Goal: Task Accomplishment & Management: Complete application form

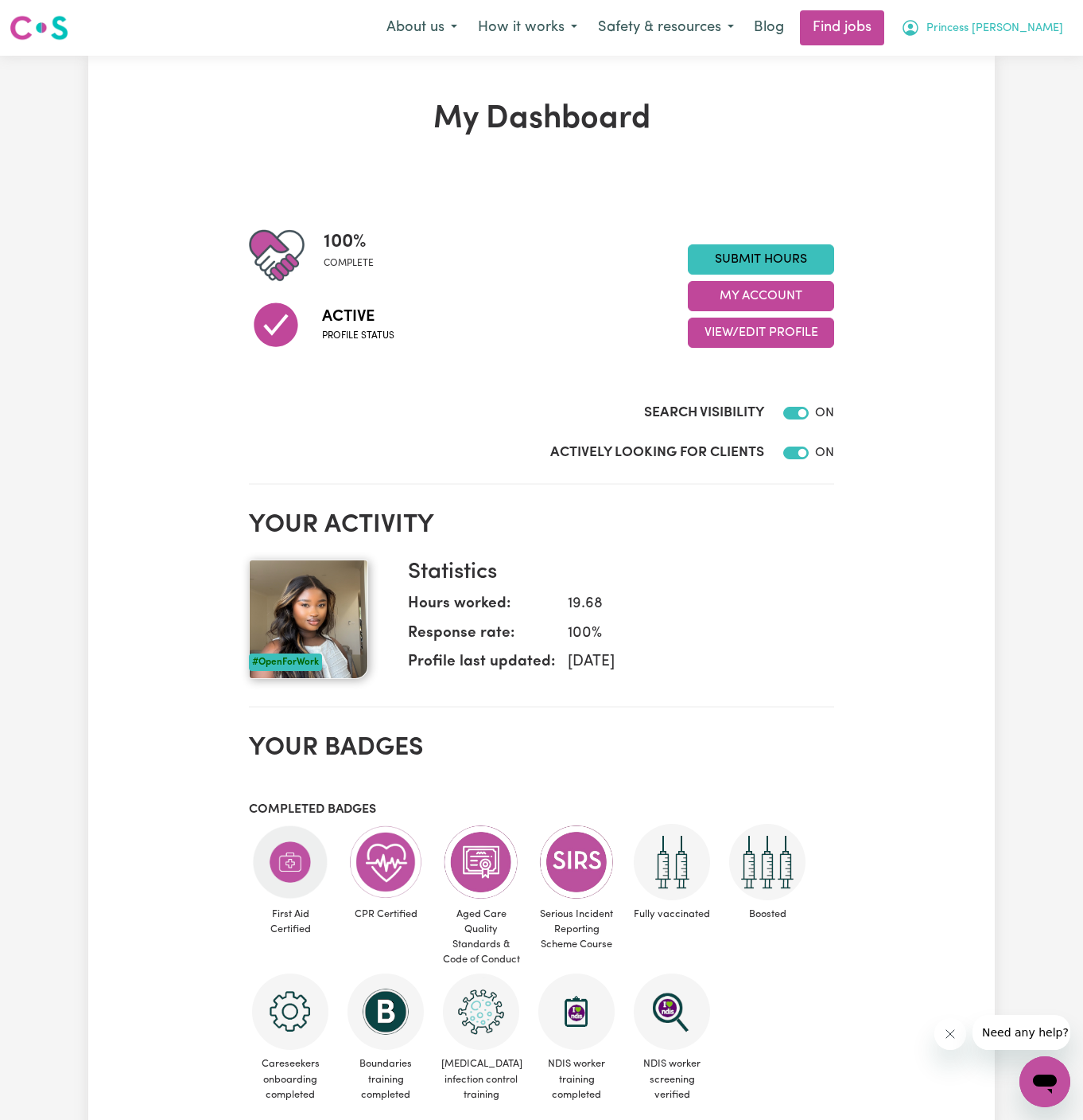
click at [1028, 25] on span "Princess Dawo" at bounding box center [995, 29] width 136 height 17
click at [1025, 51] on link "My Account" at bounding box center [1010, 62] width 126 height 30
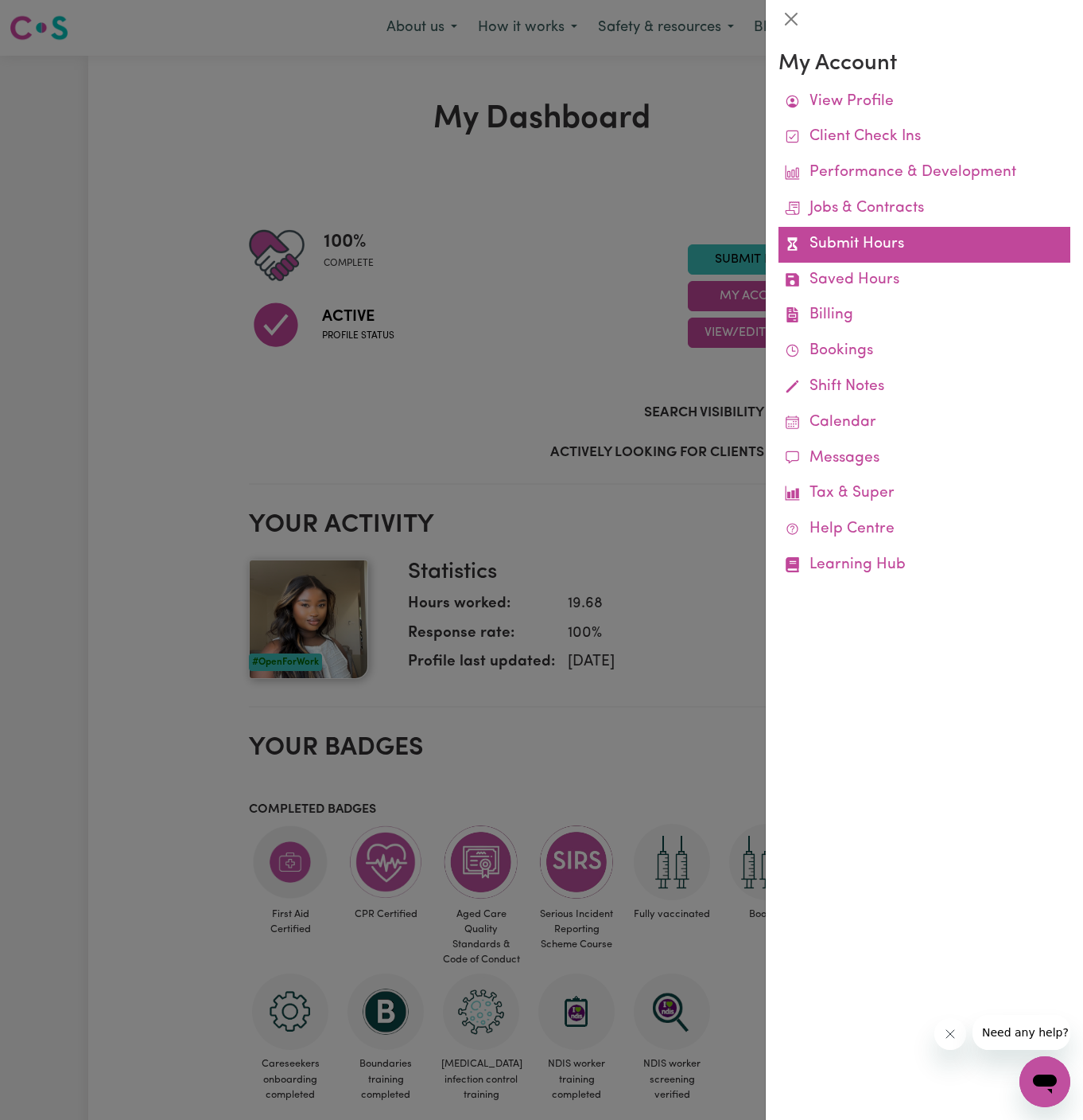
click at [851, 240] on link "Submit Hours" at bounding box center [924, 244] width 292 height 36
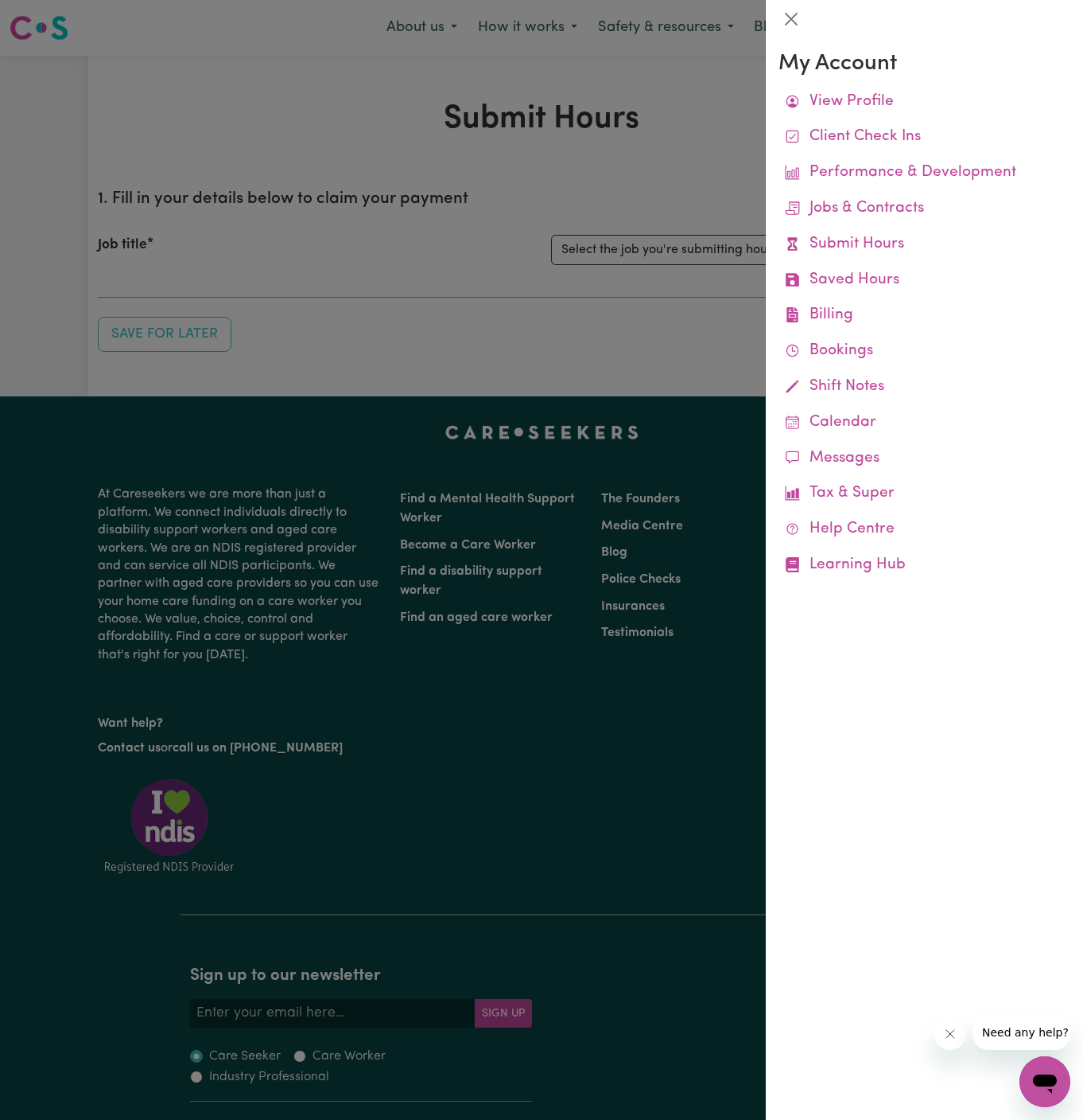
click at [655, 246] on div at bounding box center [541, 560] width 1083 height 1120
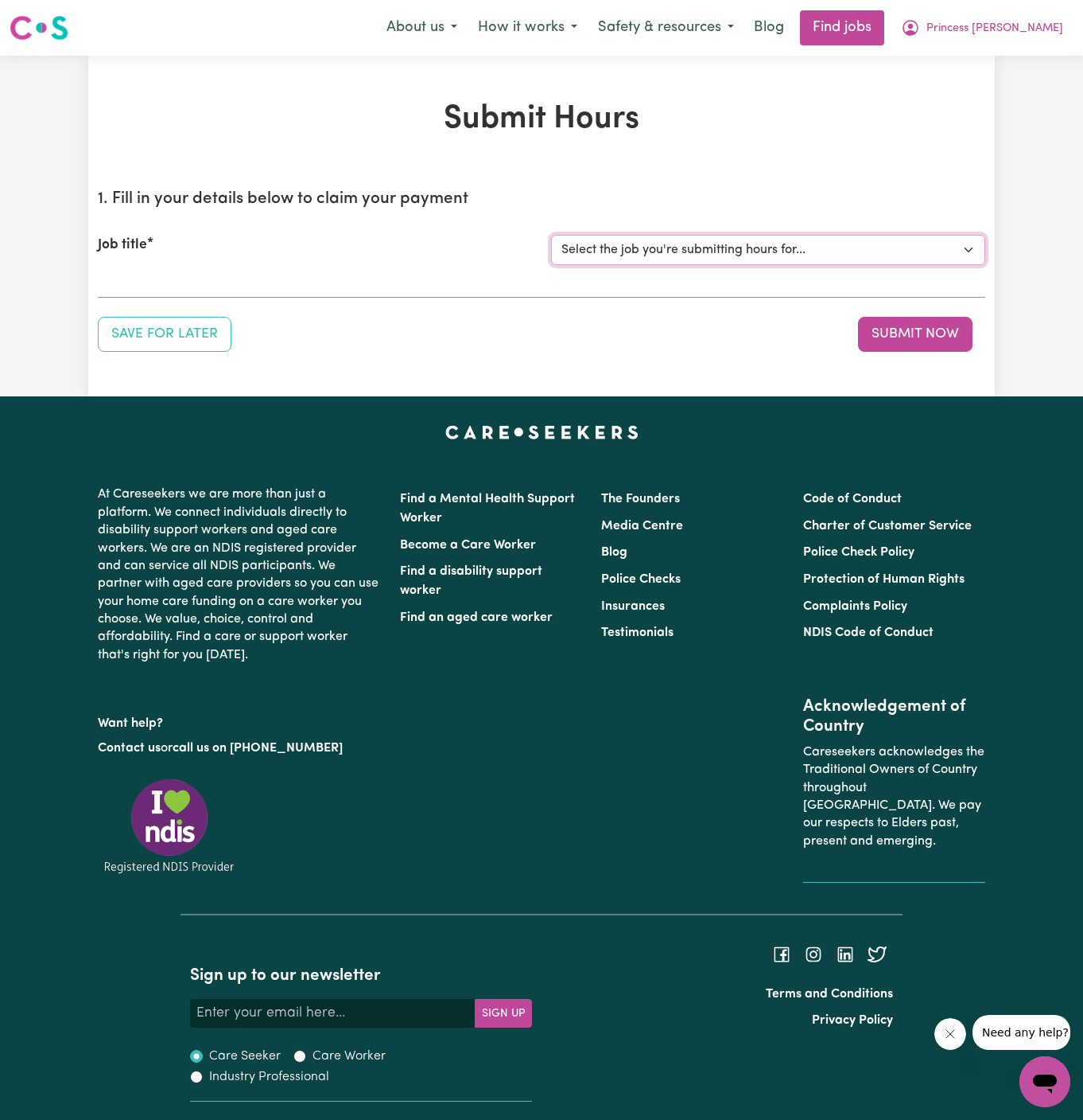
click at [655, 246] on select "Select the job you're submitting hours for... [Orneev Chosen Family] Female Sup…" at bounding box center [769, 249] width 434 height 30
select select "14099"
click at [552, 235] on select "Select the job you're submitting hours for... [Orneev Chosen Family] Female Sup…" at bounding box center [769, 249] width 434 height 30
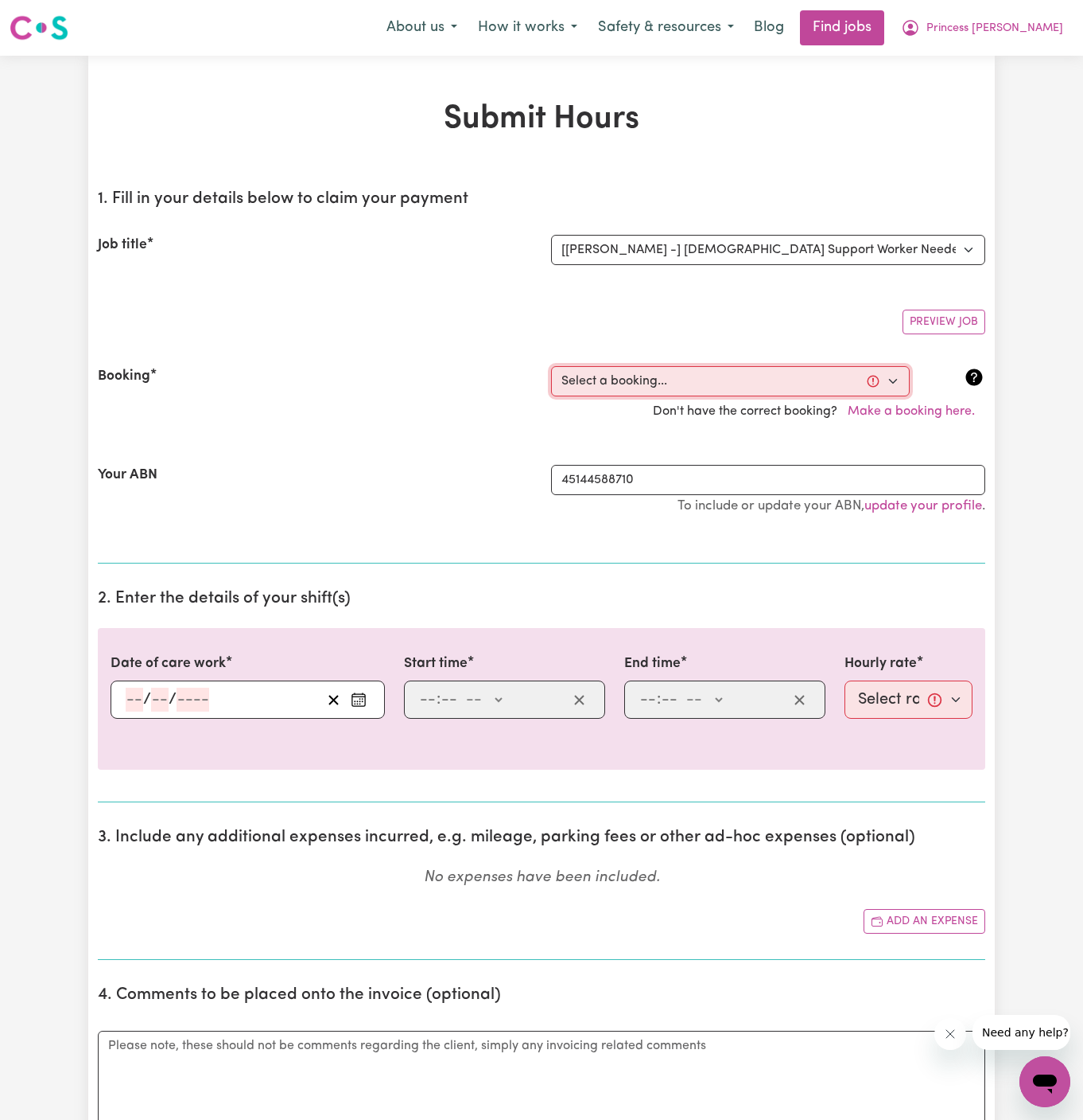
click at [673, 378] on select "Select a booking... Mon, July 21, 2025 - 05:00pm to 07:00pm (RECURRING) Mon, Ju…" at bounding box center [730, 381] width 358 height 30
click at [1055, 26] on span "Princess Dawo" at bounding box center [995, 29] width 136 height 17
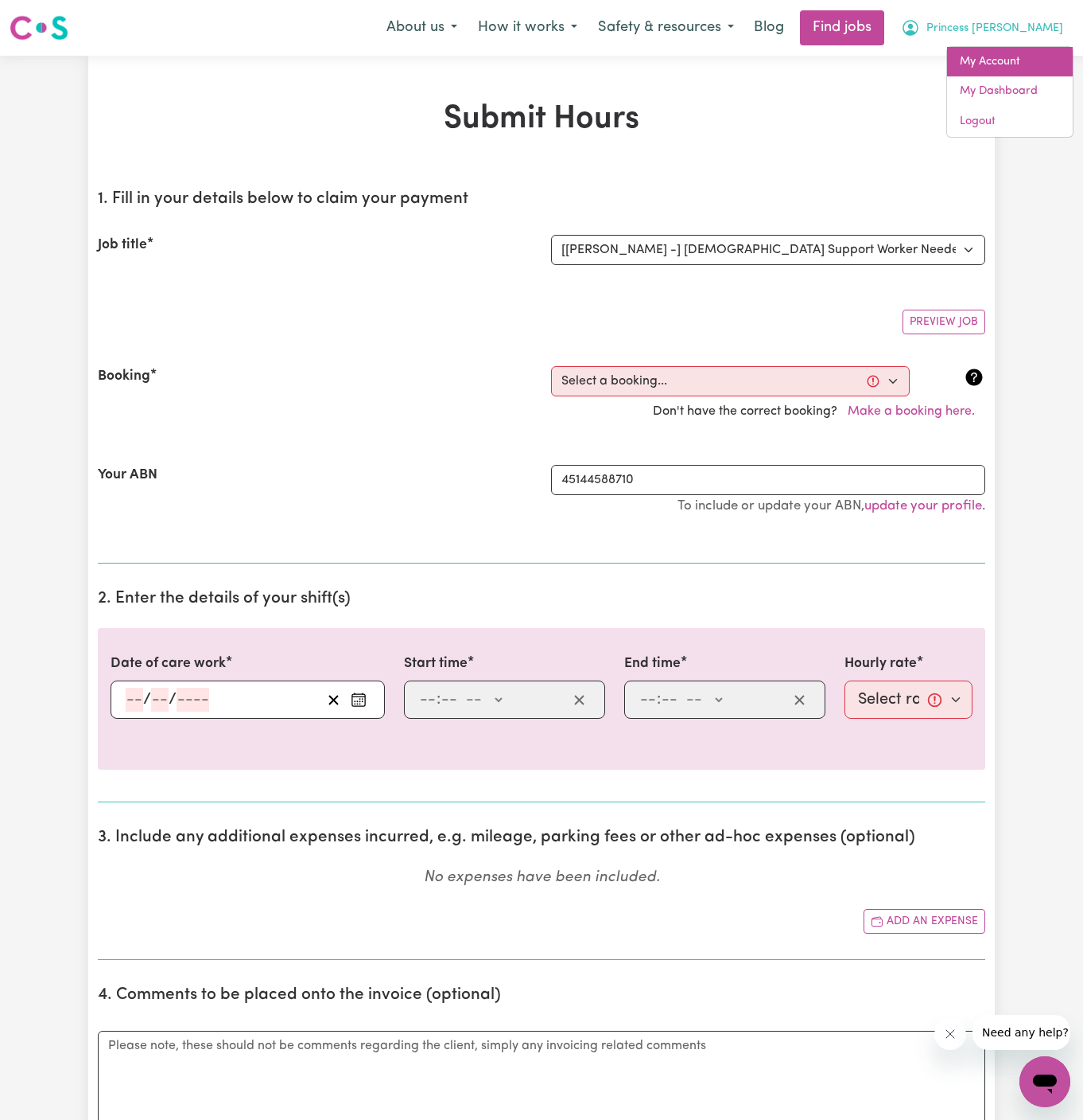
click at [1027, 56] on link "My Account" at bounding box center [1010, 62] width 126 height 30
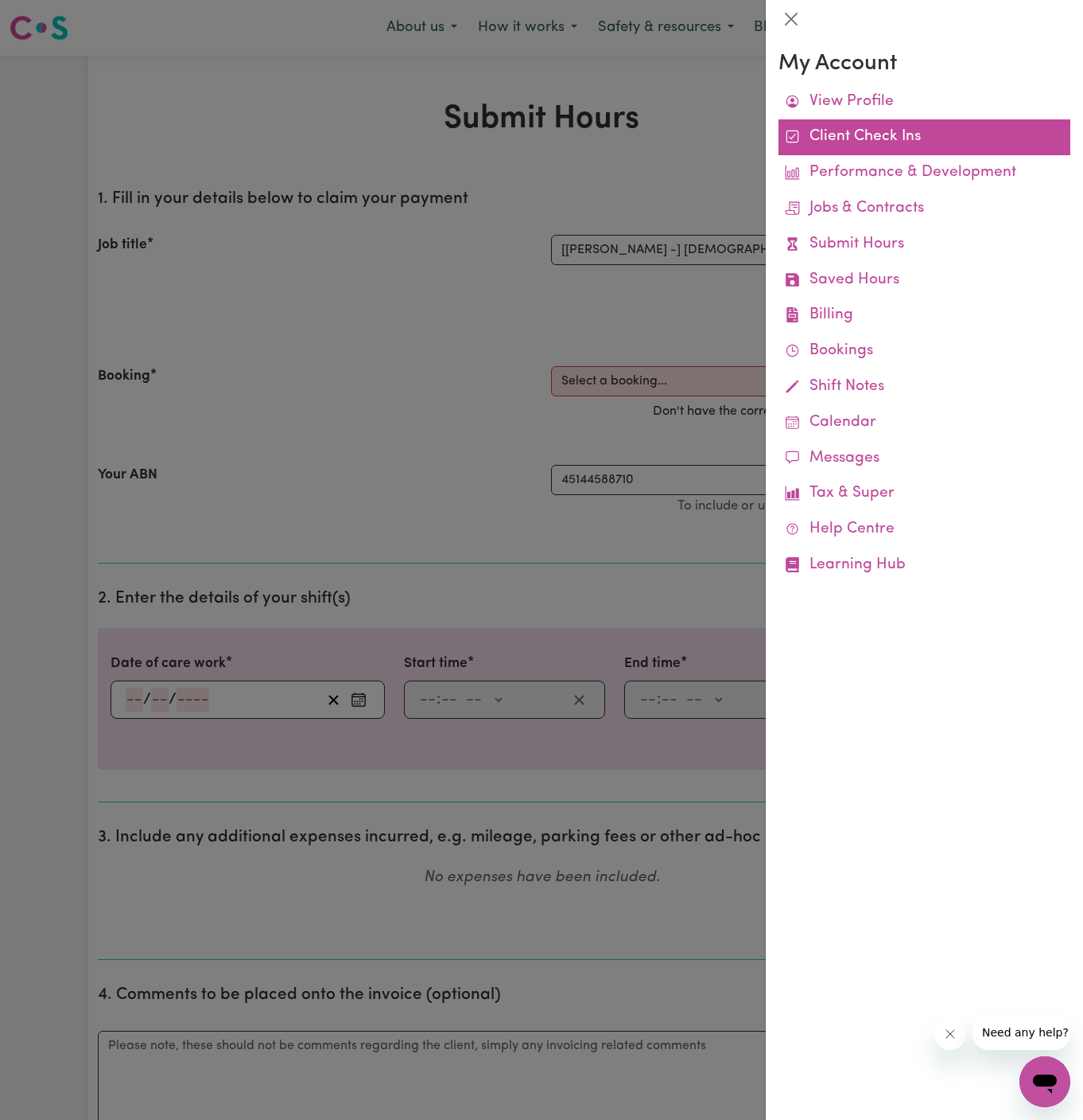
click at [900, 139] on link "Client Check Ins" at bounding box center [924, 137] width 292 height 36
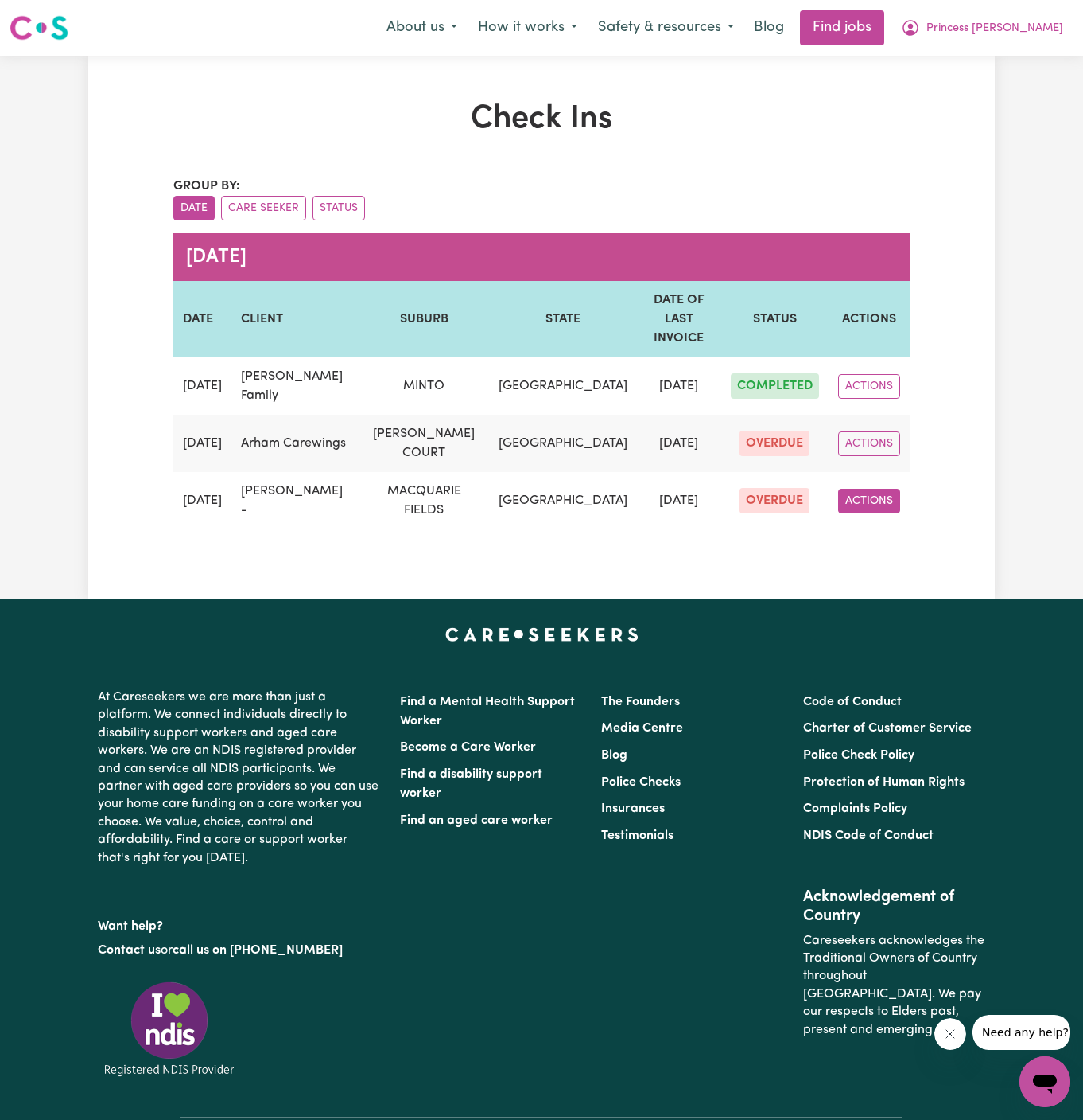
click at [876, 488] on button "ACTIONS" at bounding box center [870, 501] width 62 height 25
click at [968, 373] on div "Check Ins Group by: Date Care Seeker Status July 2025 DATE CLIENT SUBURB STATE …" at bounding box center [542, 327] width 907 height 455
click at [1033, 28] on span "Princess Dawo" at bounding box center [995, 29] width 136 height 17
click at [1028, 62] on link "My Account" at bounding box center [1010, 62] width 126 height 30
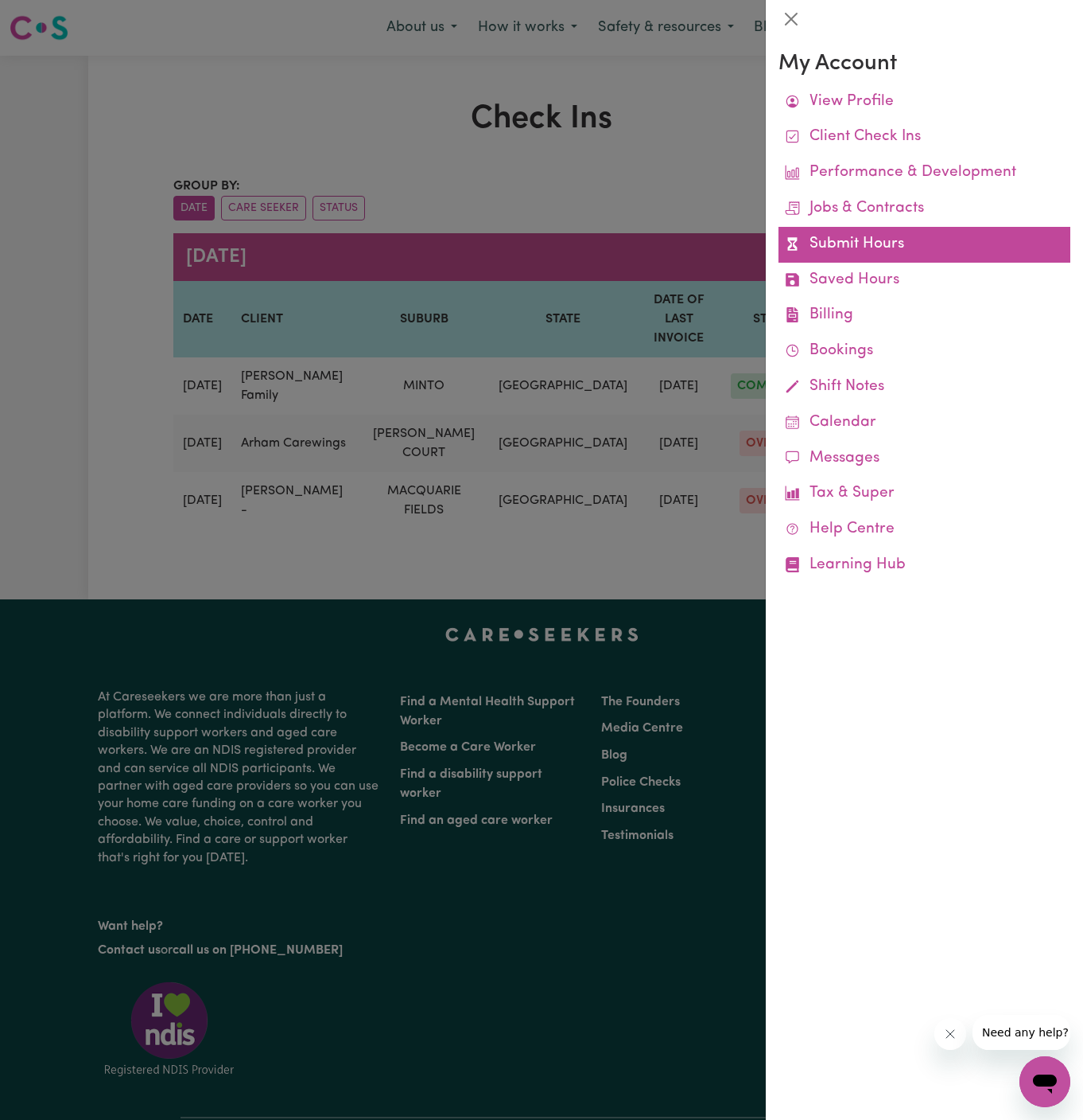
click at [876, 234] on link "Submit Hours" at bounding box center [924, 244] width 292 height 36
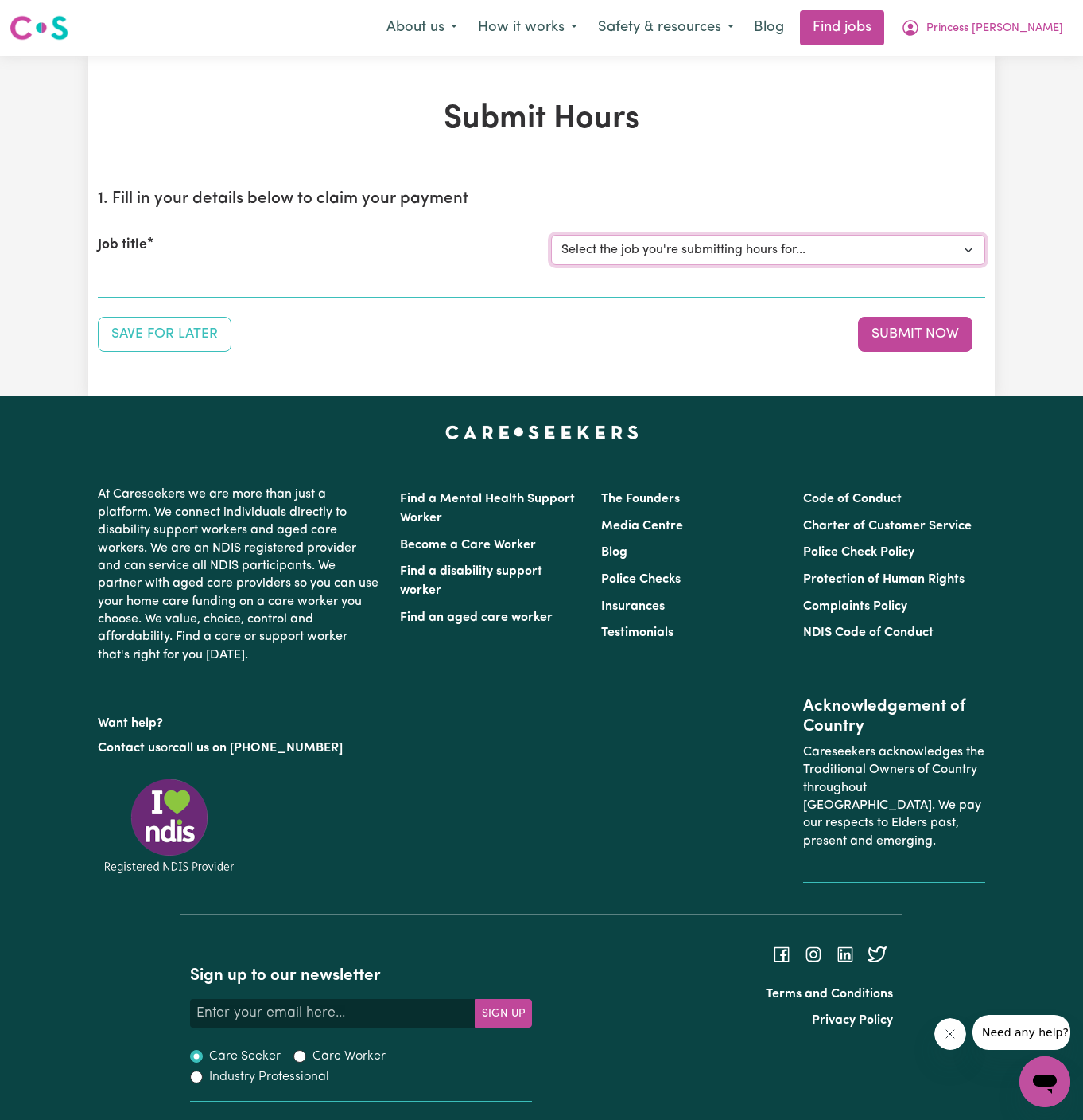
click at [872, 236] on select "Select the job you're submitting hours for... [Orneev Chosen Family] Female Sup…" at bounding box center [769, 249] width 434 height 30
select select "14099"
click at [552, 235] on select "Select the job you're submitting hours for... [Orneev Chosen Family] Female Sup…" at bounding box center [769, 249] width 434 height 30
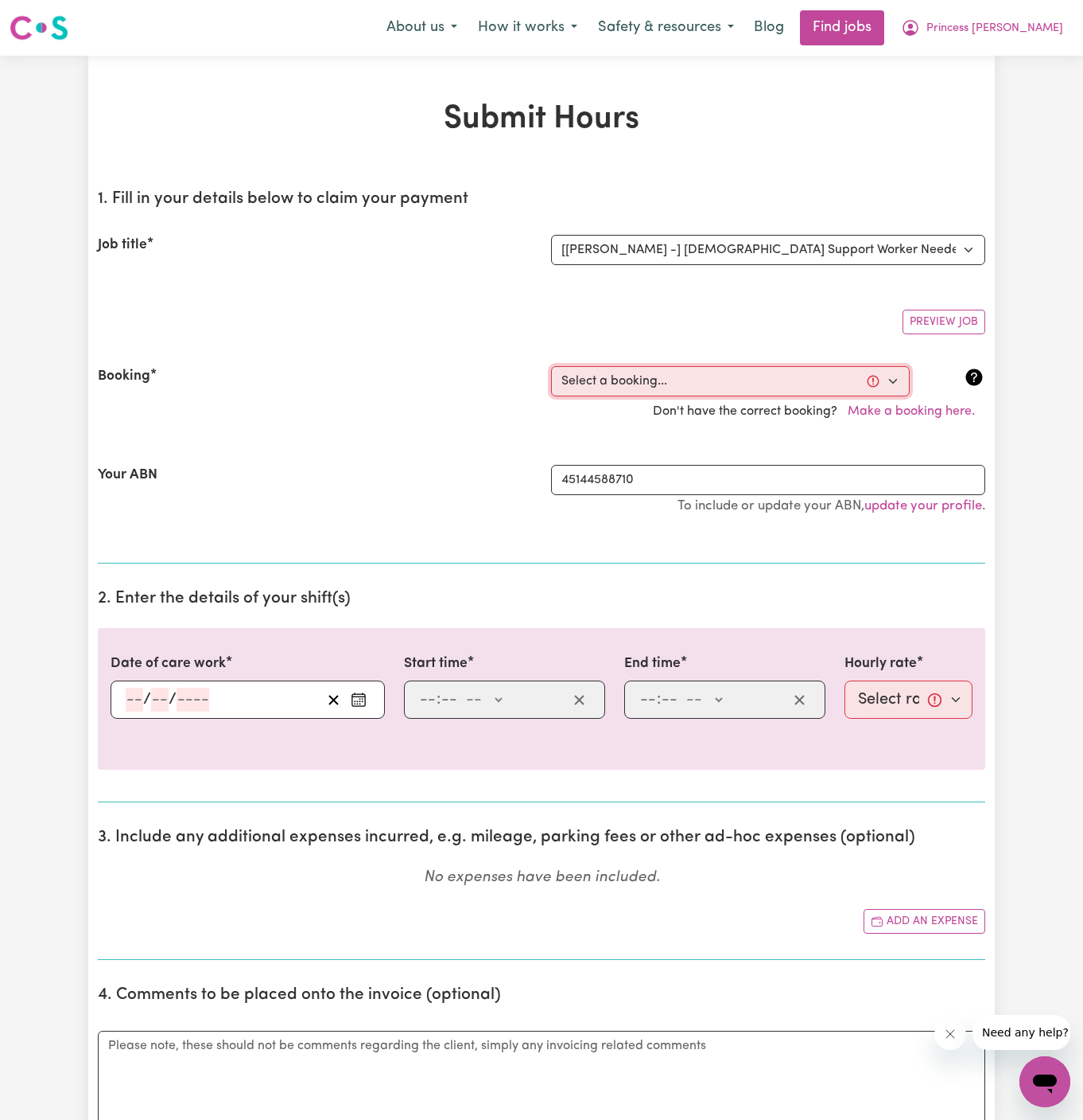
click at [768, 377] on select "Select a booking... Mon, July 21, 2025 - 05:00pm to 07:00pm (RECURRING) Mon, Ju…" at bounding box center [730, 381] width 358 height 30
select select "350242"
click at [552, 366] on select "Select a booking... Mon, July 21, 2025 - 05:00pm to 07:00pm (RECURRING) Mon, Ju…" at bounding box center [730, 381] width 358 height 30
type input "2025-08-11"
type input "11"
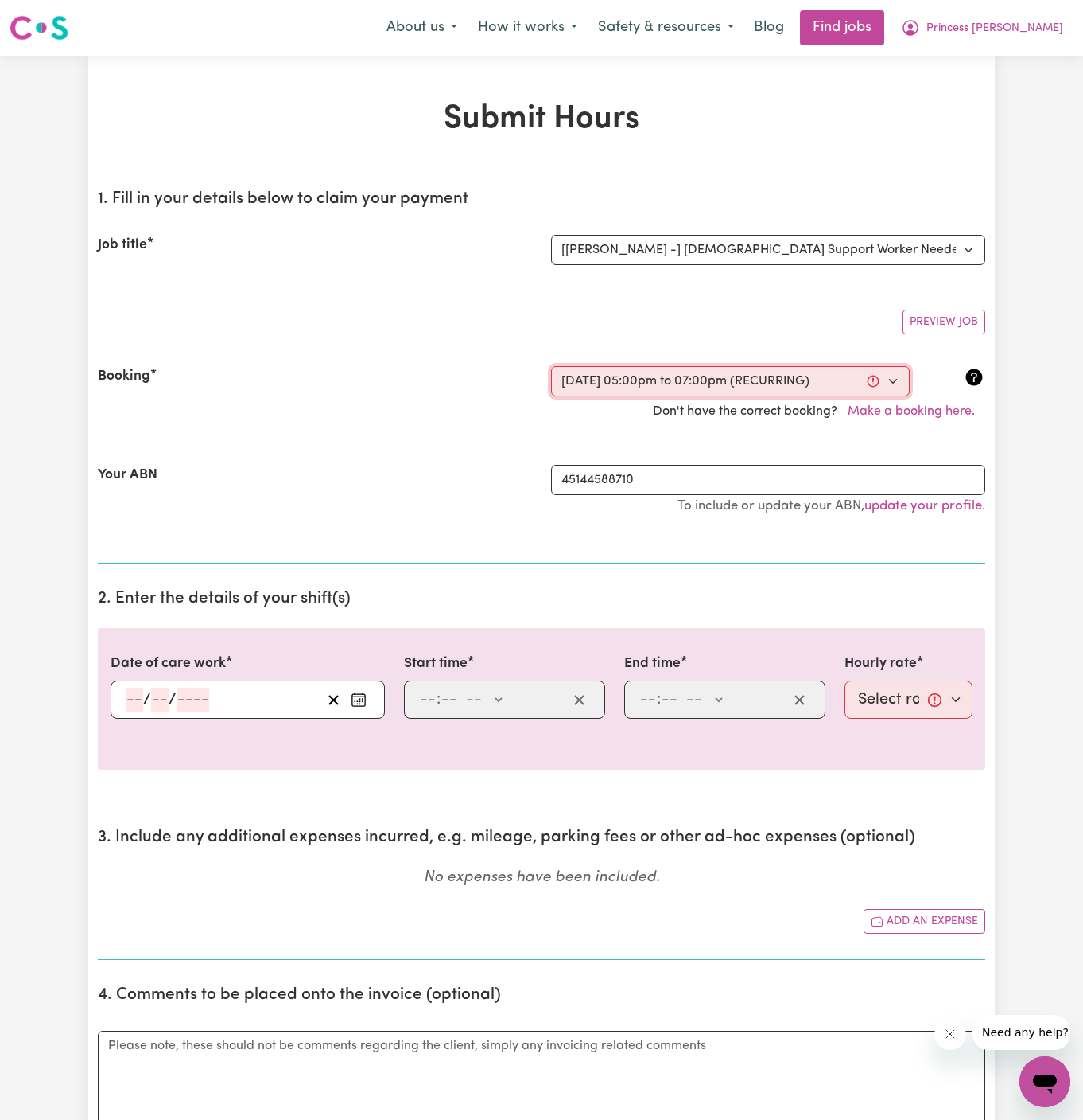
type input "8"
type input "2025"
type input "17:00"
type input "5"
type input "0"
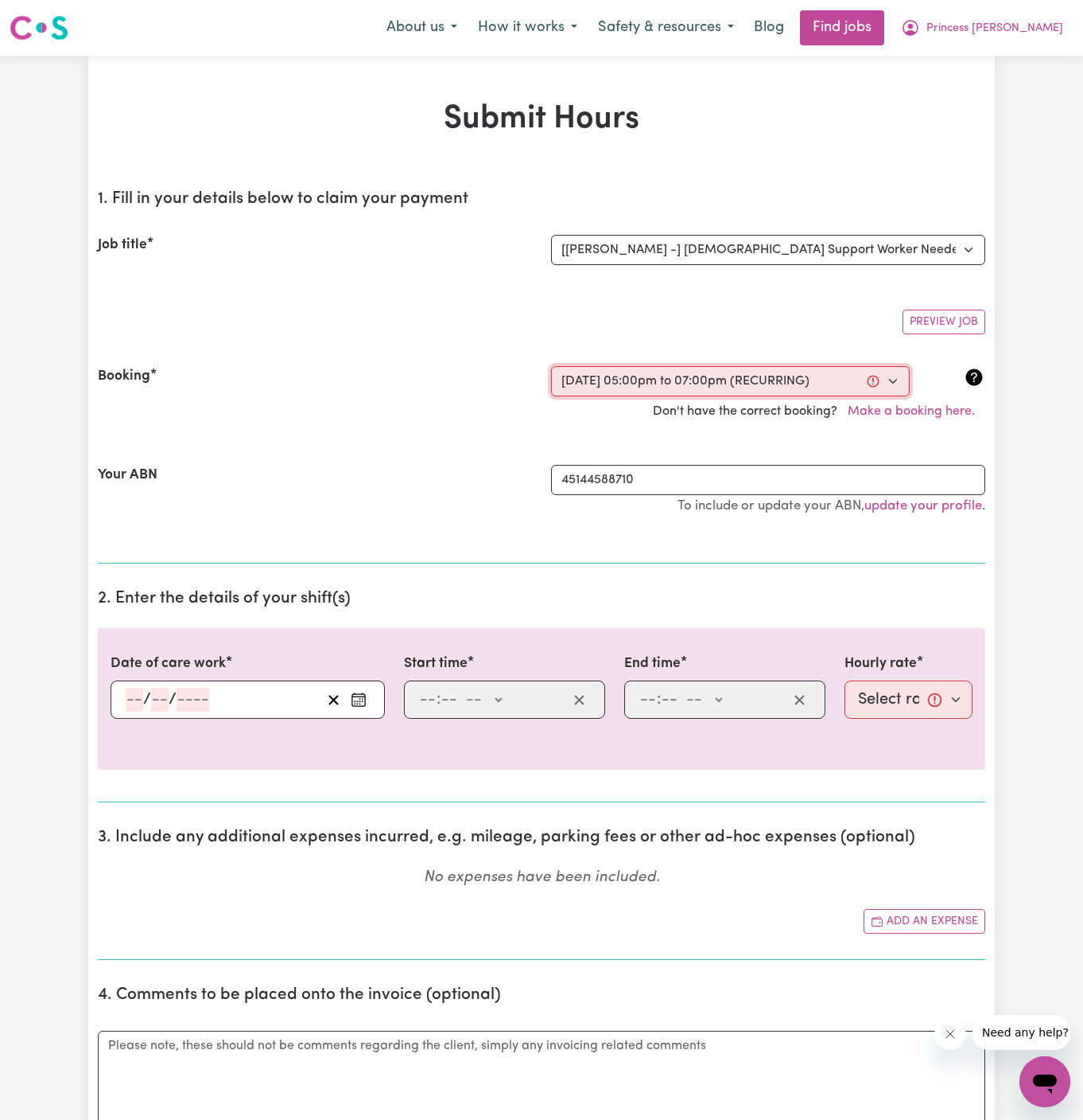
select select "pm"
type input "19:00"
type input "7"
type input "0"
select select "pm"
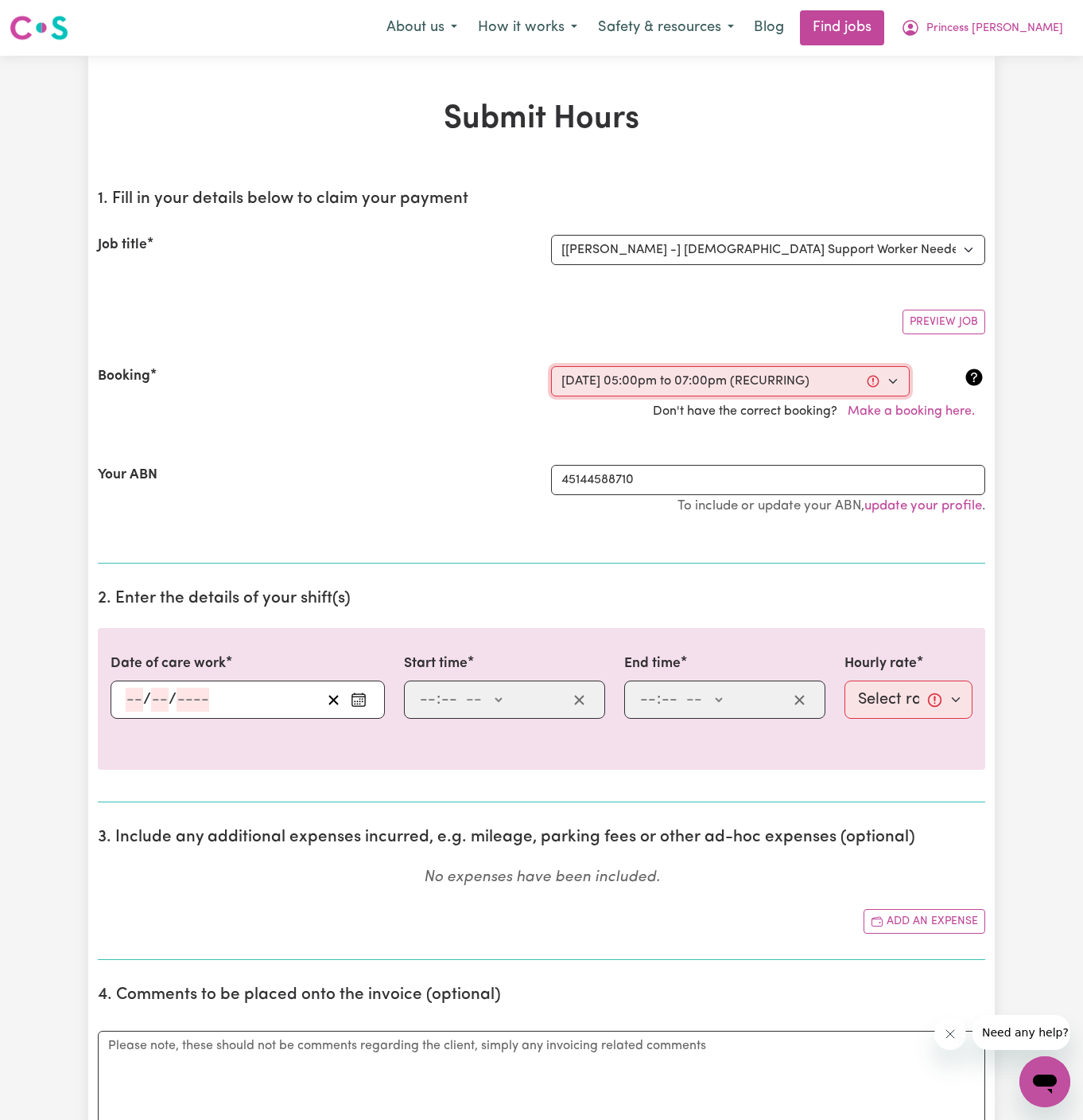
select select "45-Weekday"
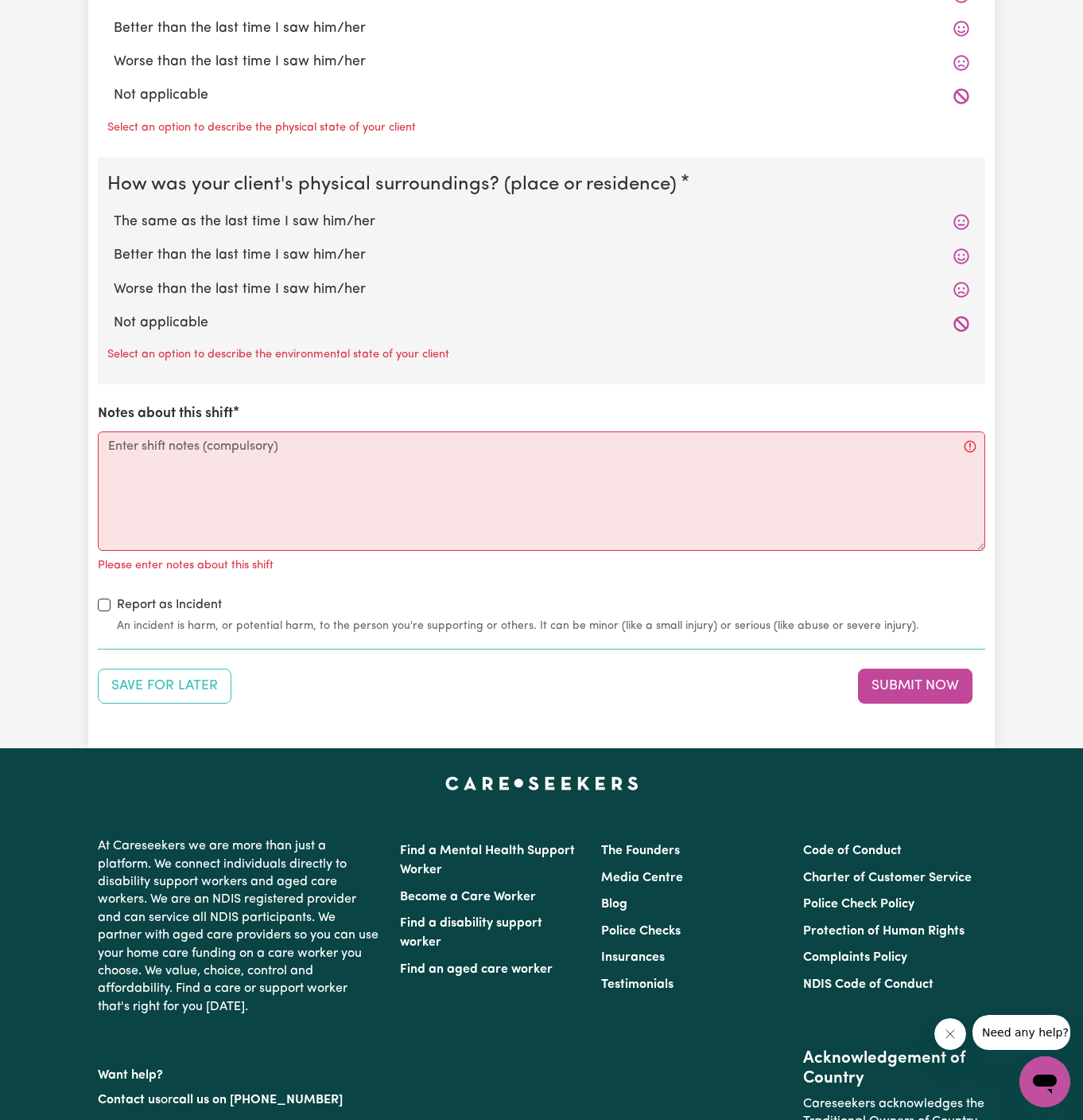
scroll to position [1660, 0]
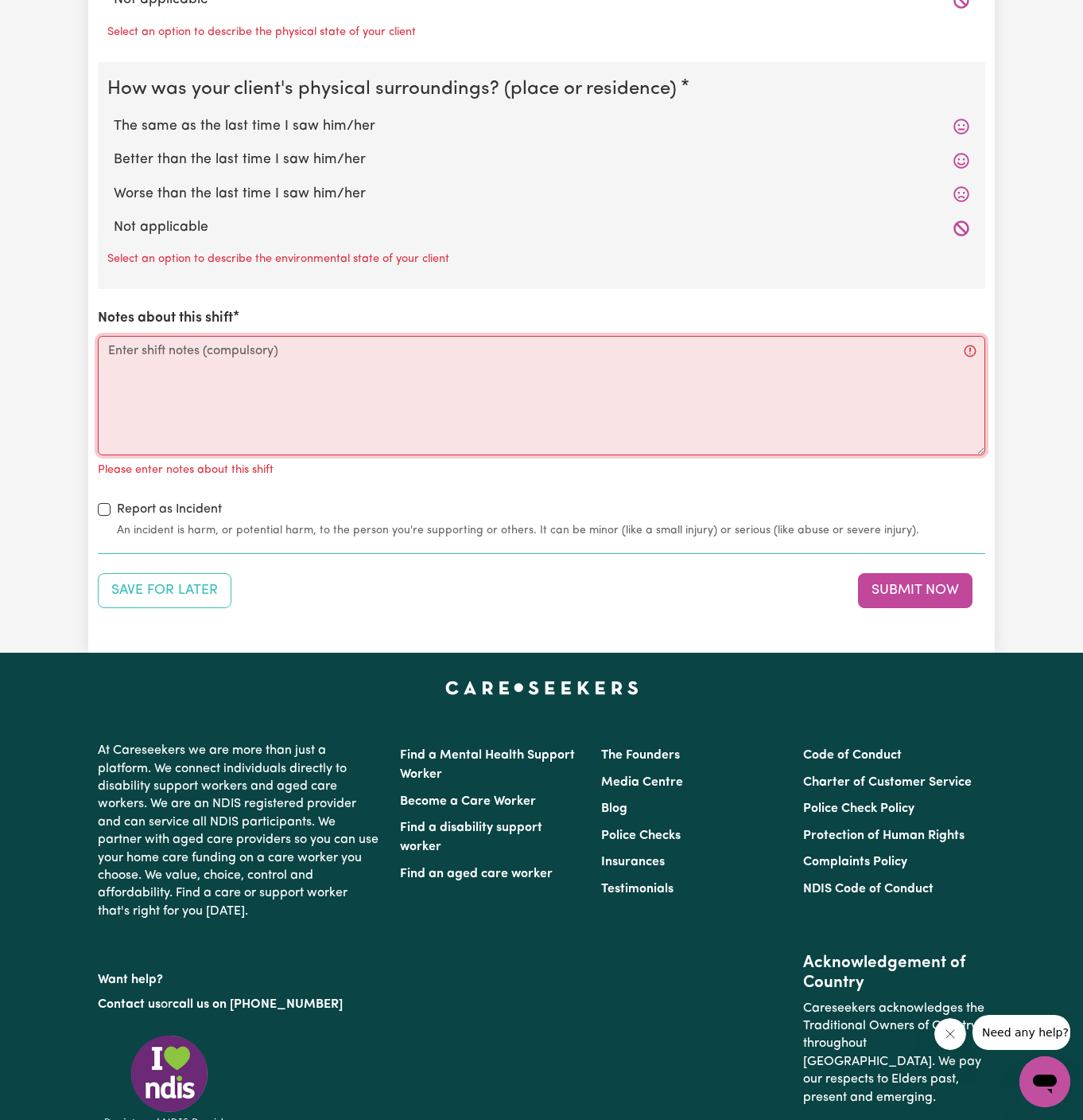
click at [554, 357] on textarea "Notes about this shift" at bounding box center [542, 395] width 888 height 119
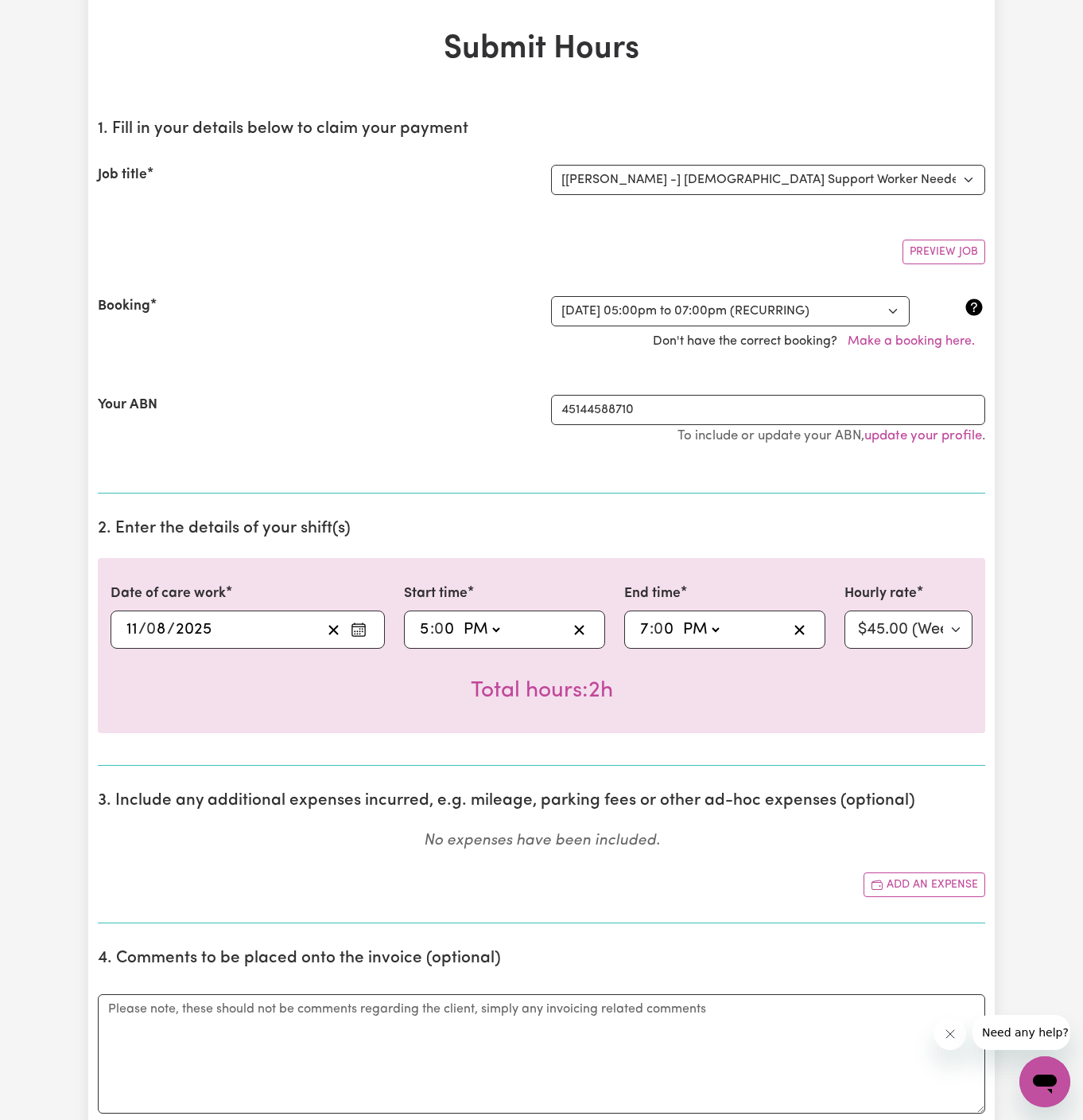
scroll to position [0, 0]
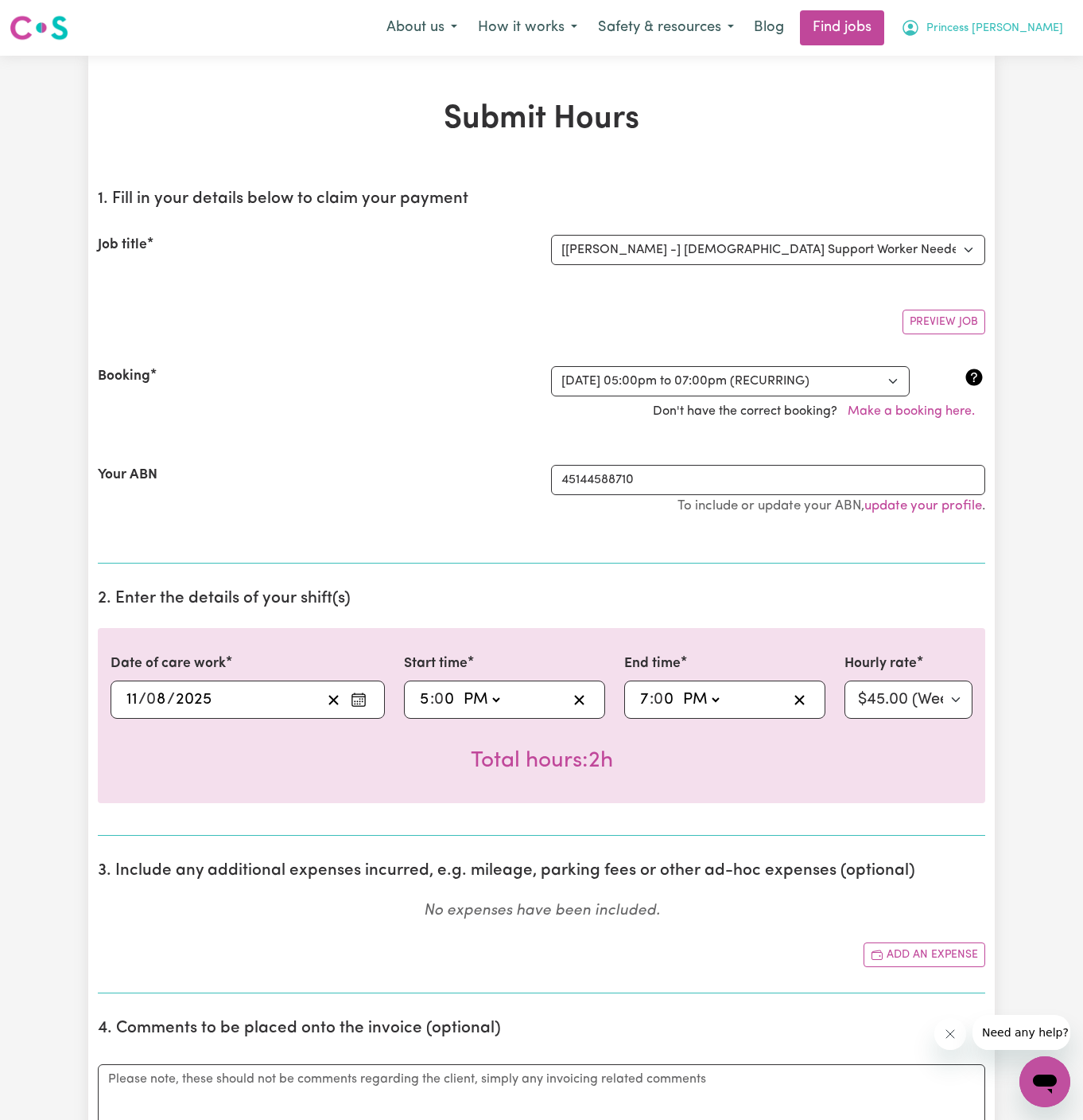
click at [1021, 29] on span "Princess Dawo" at bounding box center [995, 29] width 136 height 17
click at [1021, 81] on link "My Dashboard" at bounding box center [1010, 90] width 126 height 30
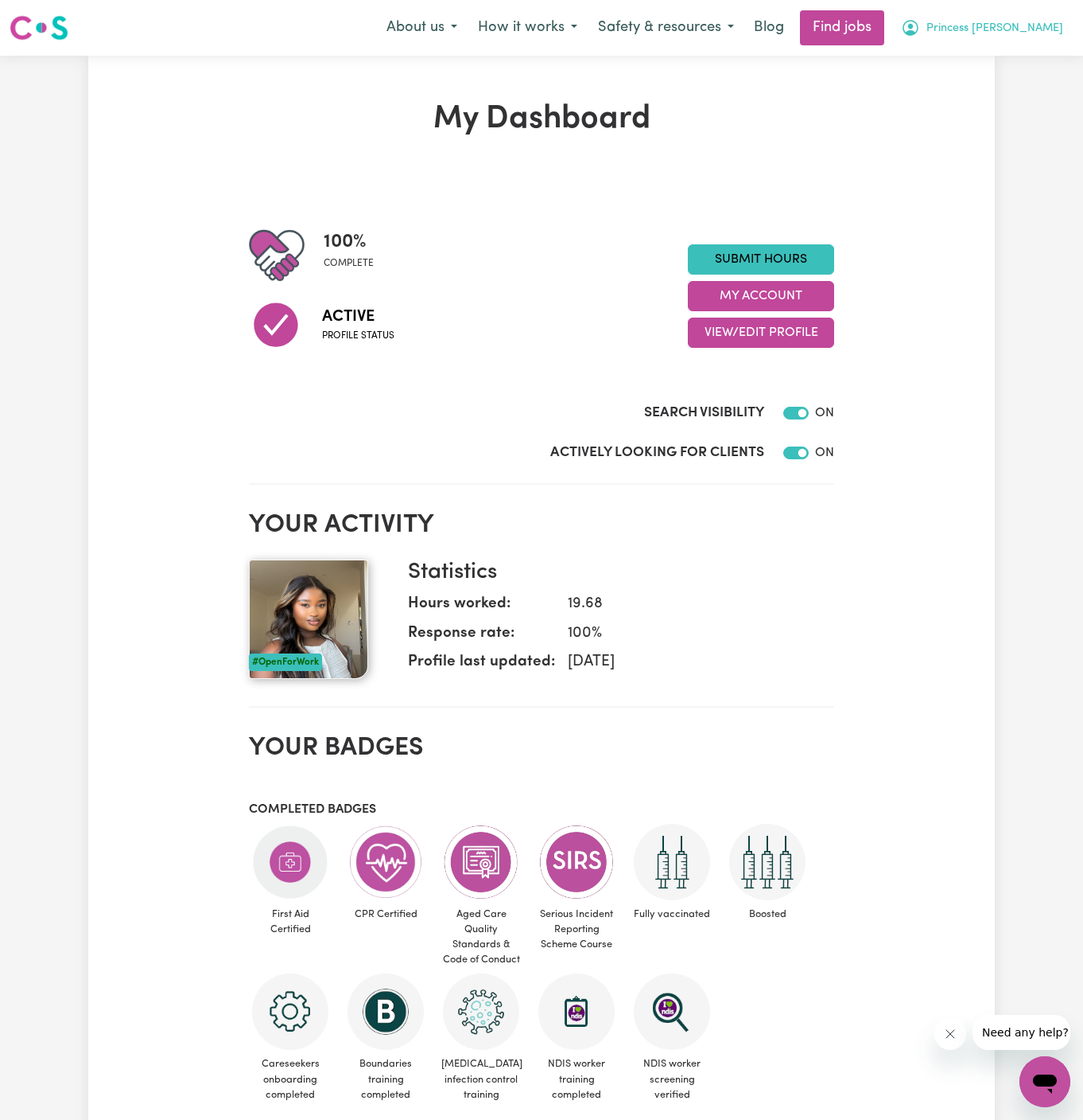
click at [1021, 36] on span "Princess Dawo" at bounding box center [995, 29] width 136 height 17
click at [1021, 117] on link "Logout" at bounding box center [1010, 121] width 126 height 30
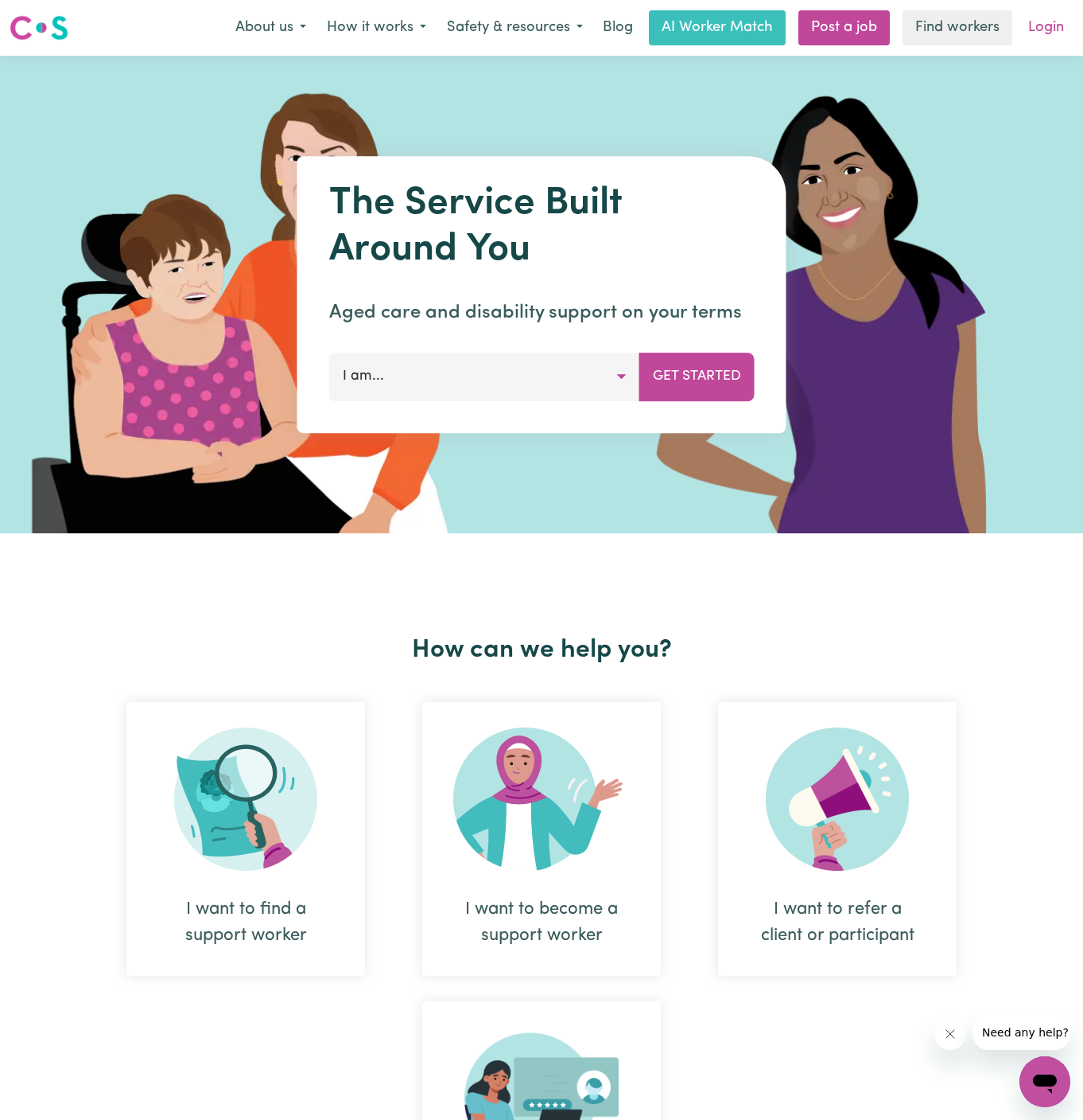
click at [1038, 26] on link "Login" at bounding box center [1046, 28] width 55 height 35
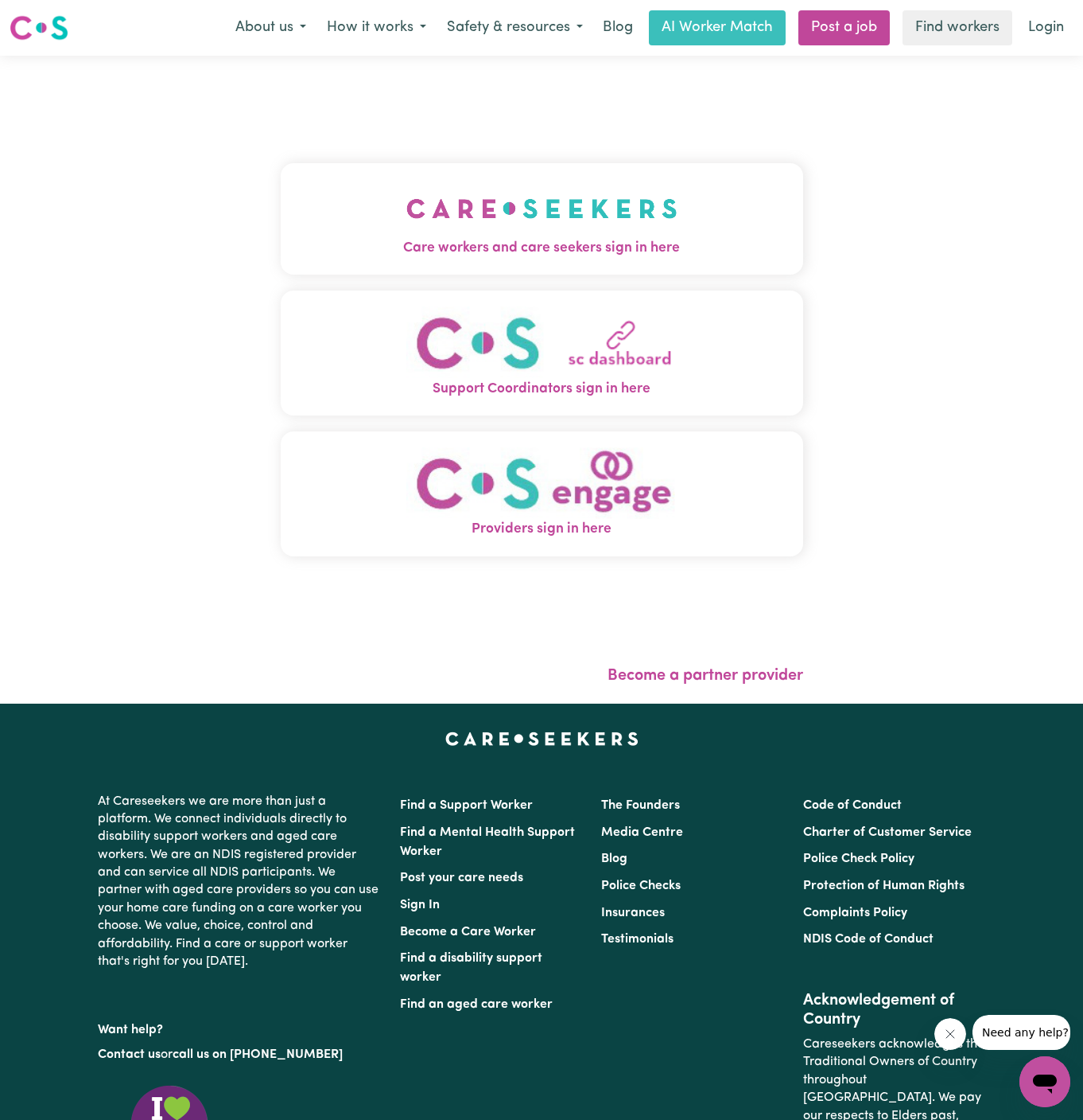
click at [548, 218] on img "Care workers and care seekers sign in here" at bounding box center [542, 208] width 271 height 59
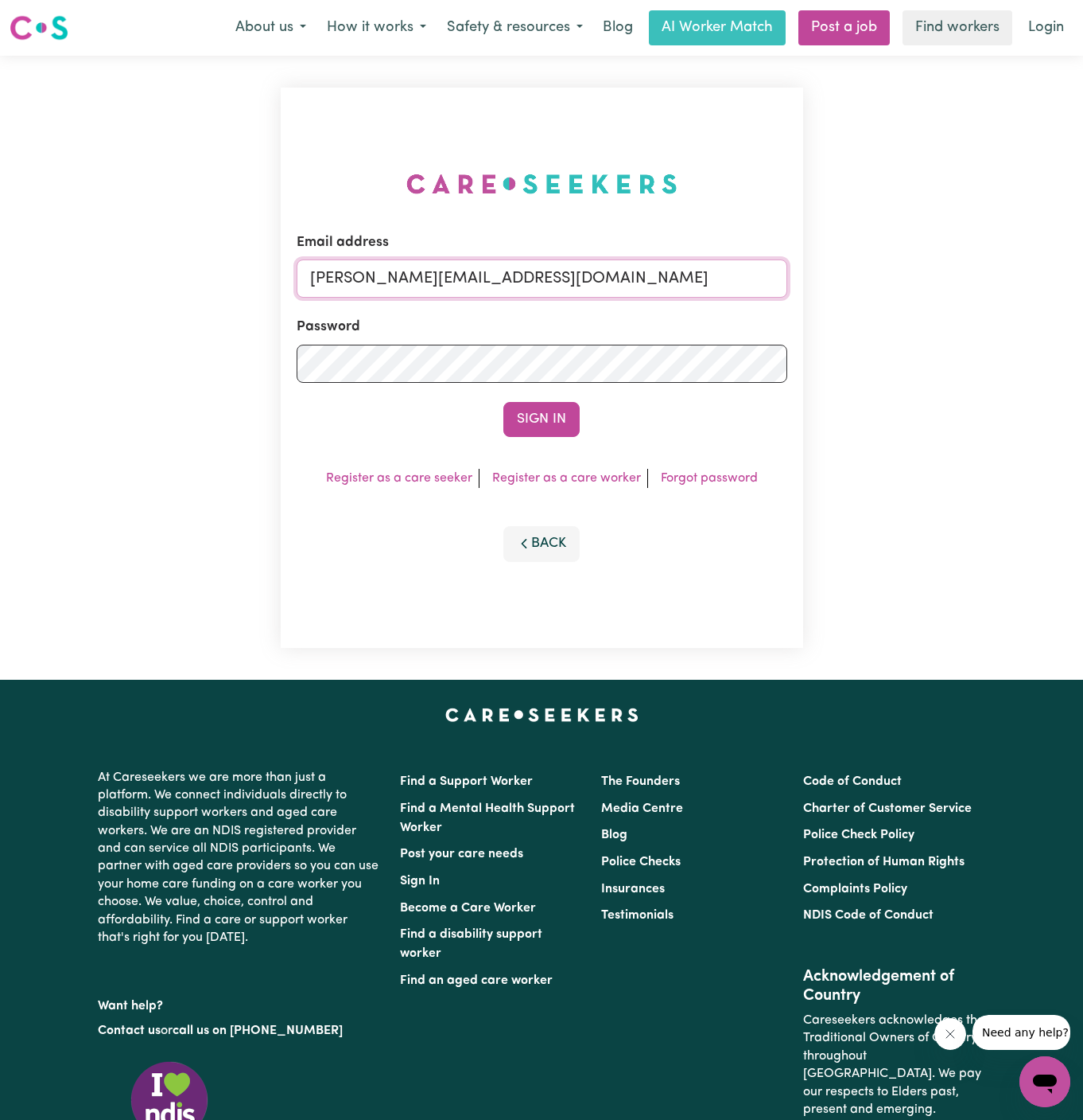
click at [580, 292] on input "dyan@careseekers.com.au" at bounding box center [542, 279] width 491 height 38
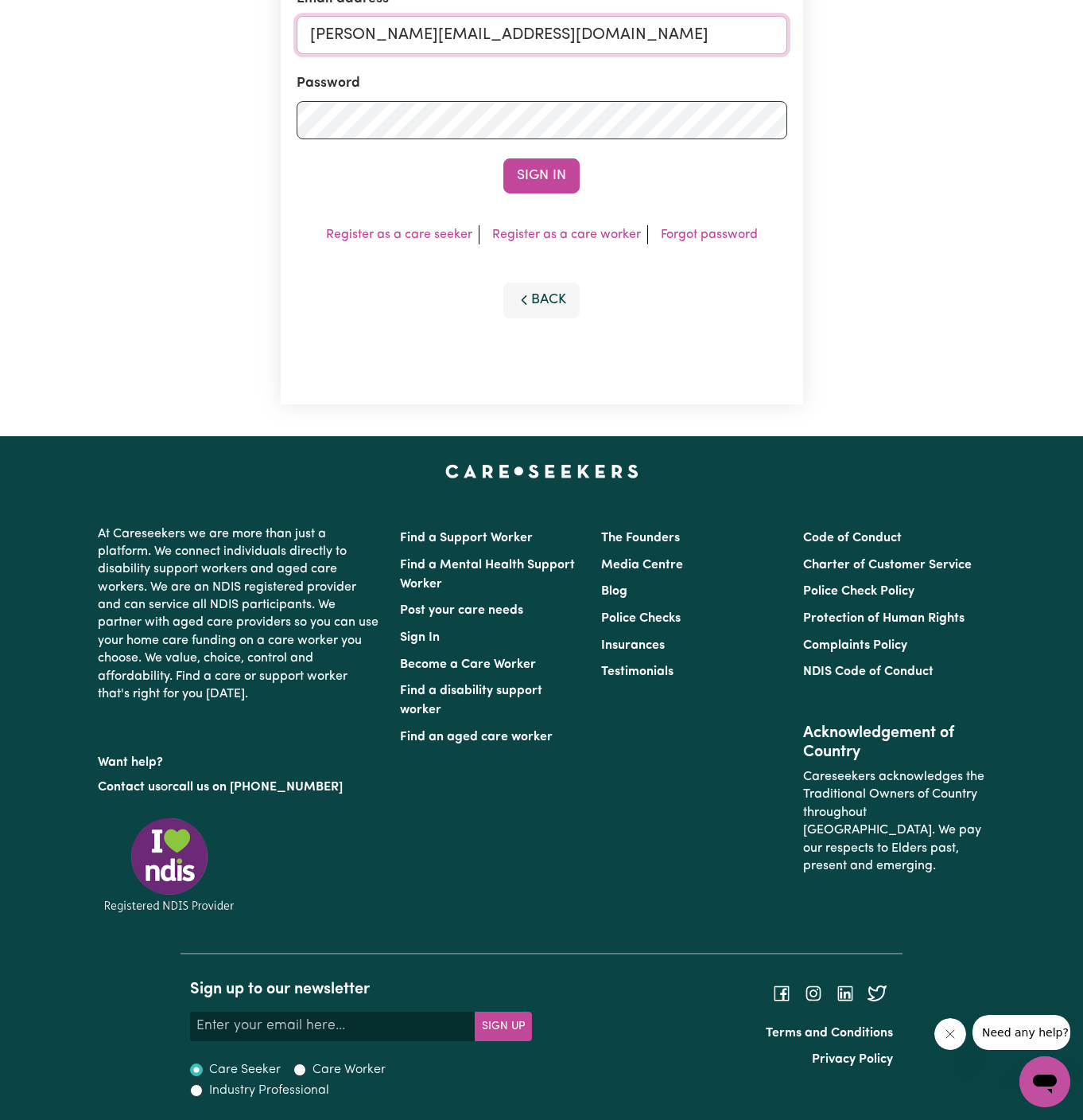
click at [531, 32] on input "dyan@careseekers.com.au" at bounding box center [542, 36] width 491 height 38
drag, startPoint x: 390, startPoint y: 41, endPoint x: 834, endPoint y: 39, distance: 444.0
click at [834, 39] on div "Email address superuser~NicolinaAbignanoKNC@careseekers.com.au Password Sign In…" at bounding box center [541, 124] width 1083 height 624
click at [504, 159] on button "Sign In" at bounding box center [541, 176] width 76 height 35
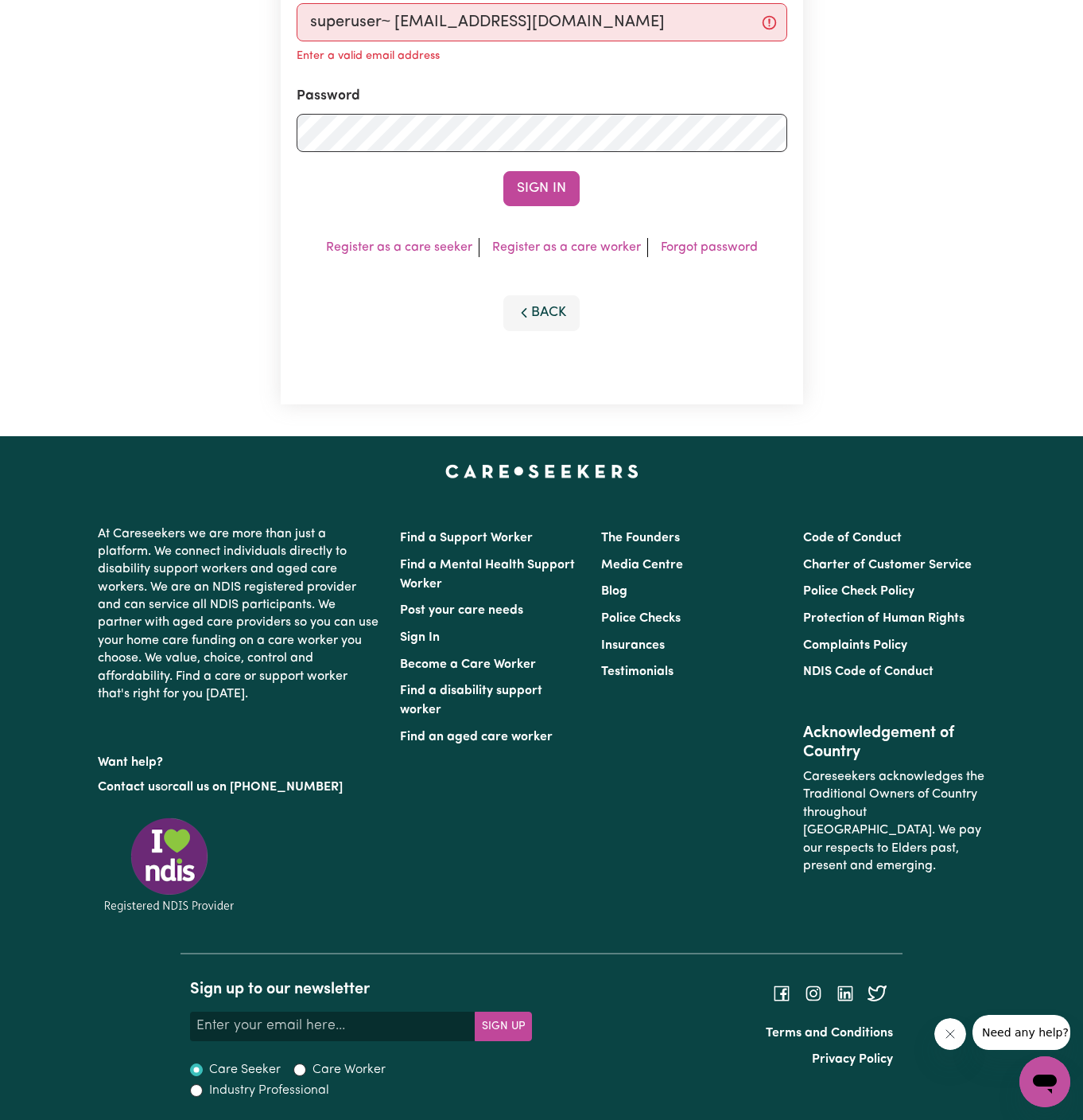
scroll to position [231, 0]
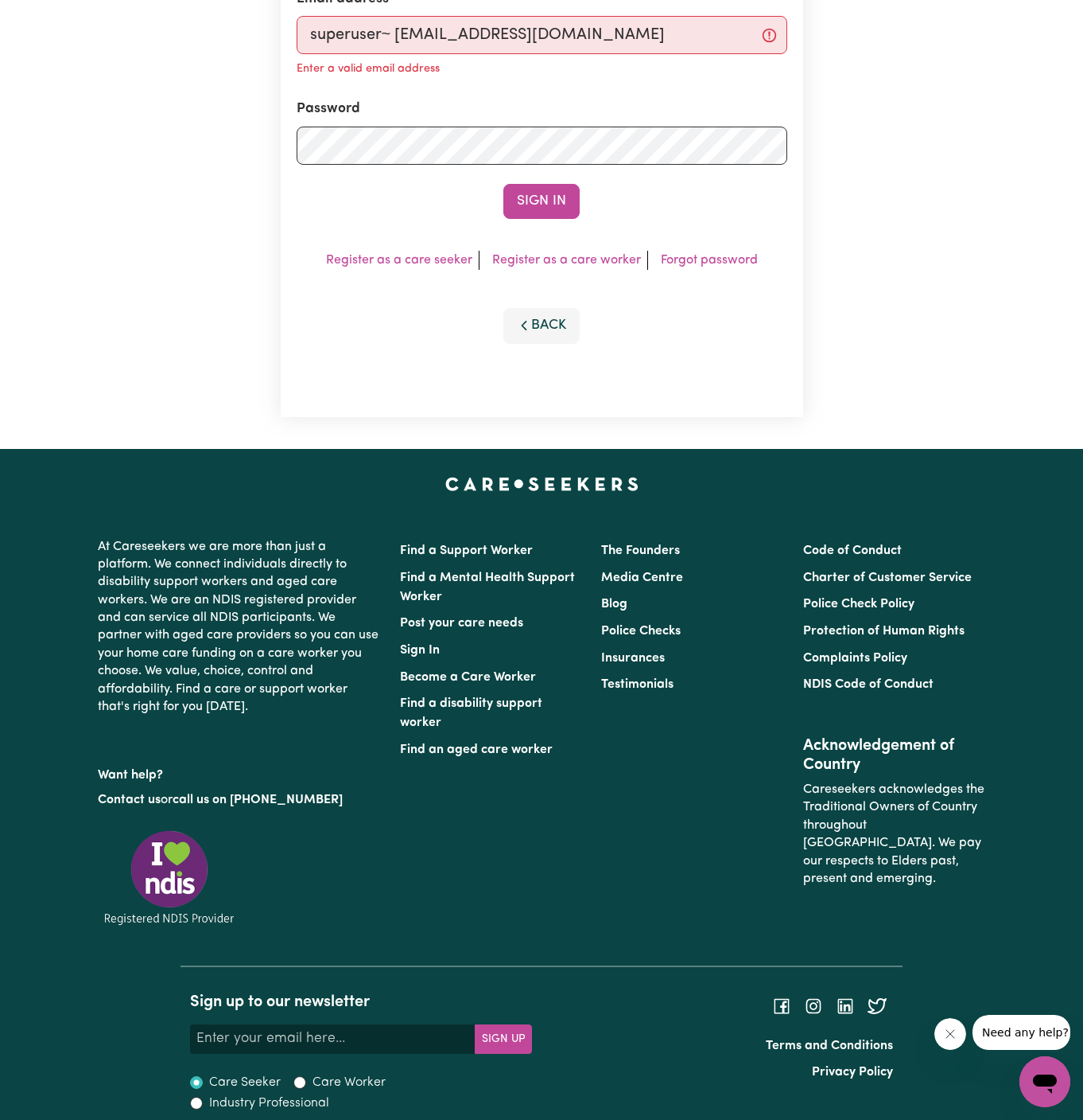
click at [395, 35] on input "superuser~ arpanp393@gmail.com" at bounding box center [542, 36] width 491 height 38
type input "superuser~arpanp393@gmail.com"
click at [574, 195] on button "Sign In" at bounding box center [541, 201] width 76 height 35
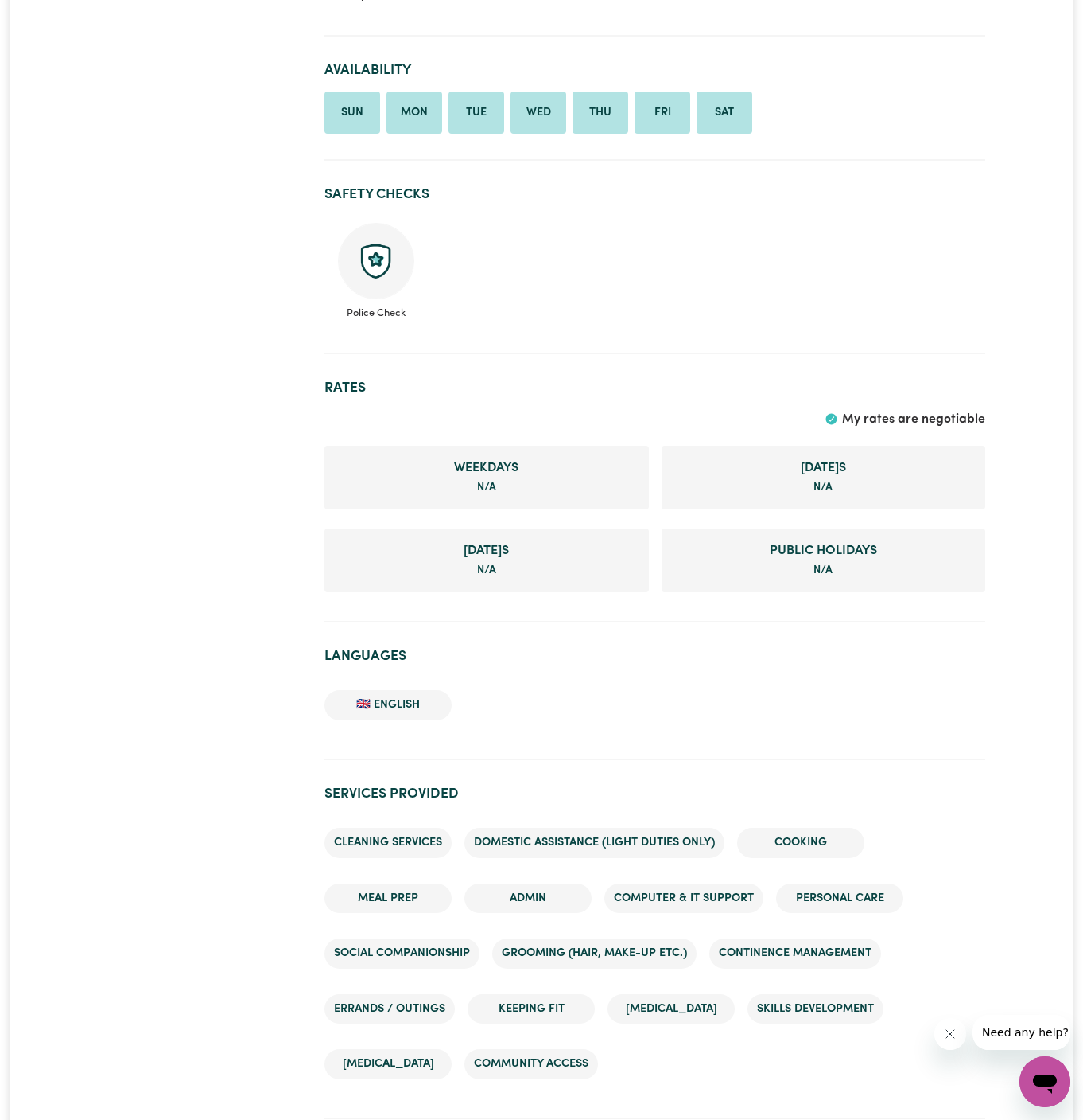
scroll to position [805, 0]
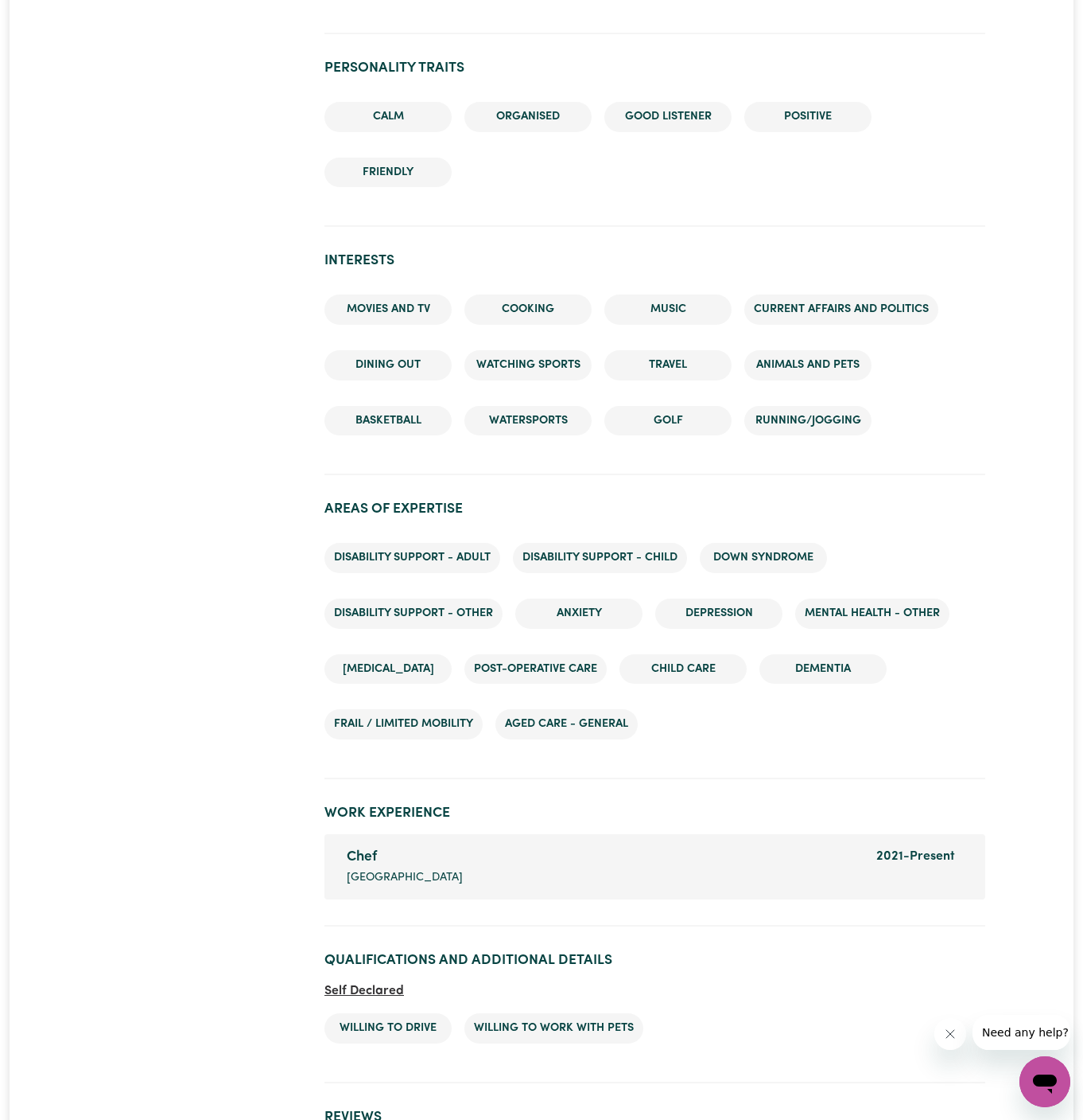
scroll to position [1898, 0]
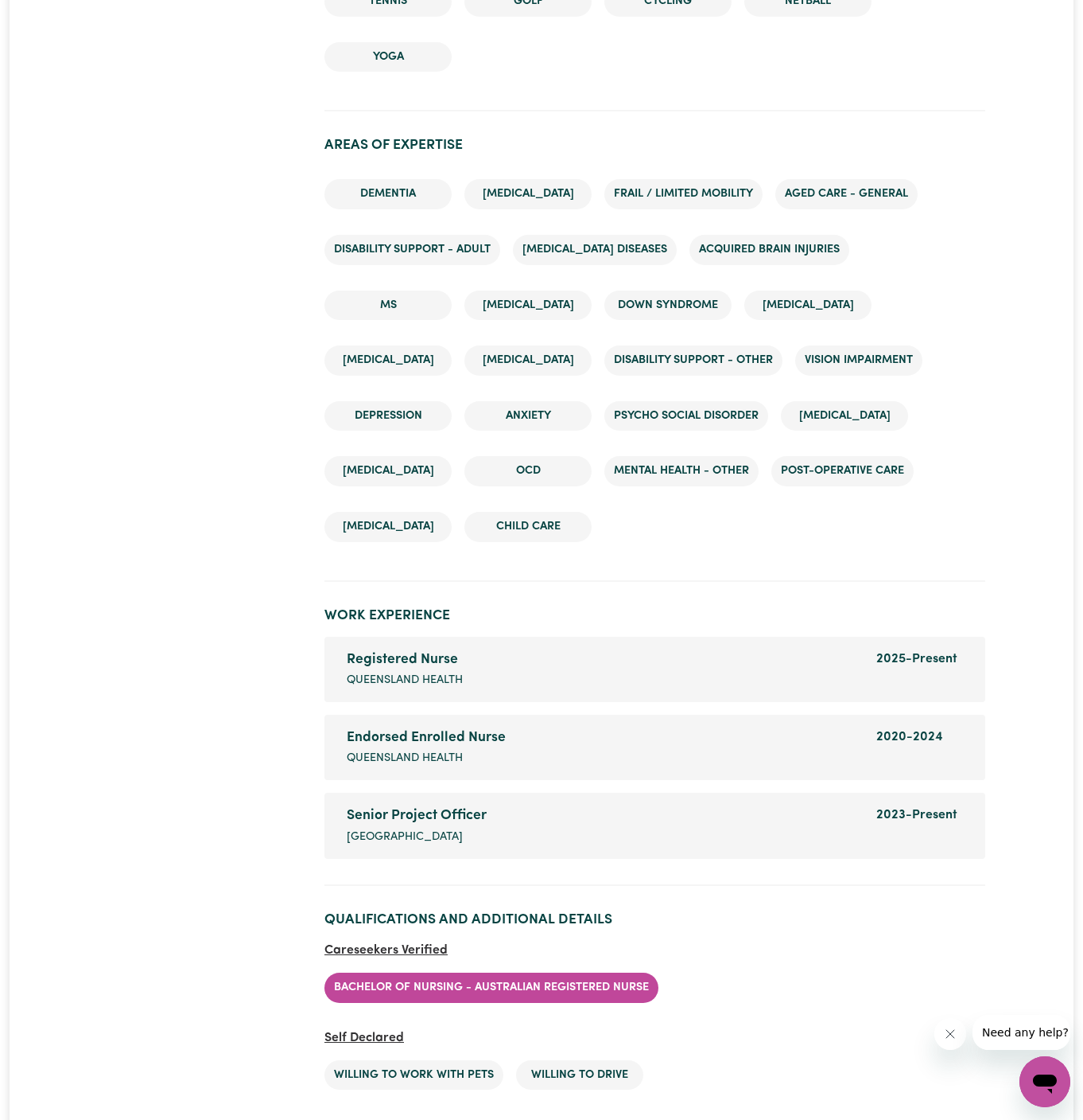
scroll to position [3071, 0]
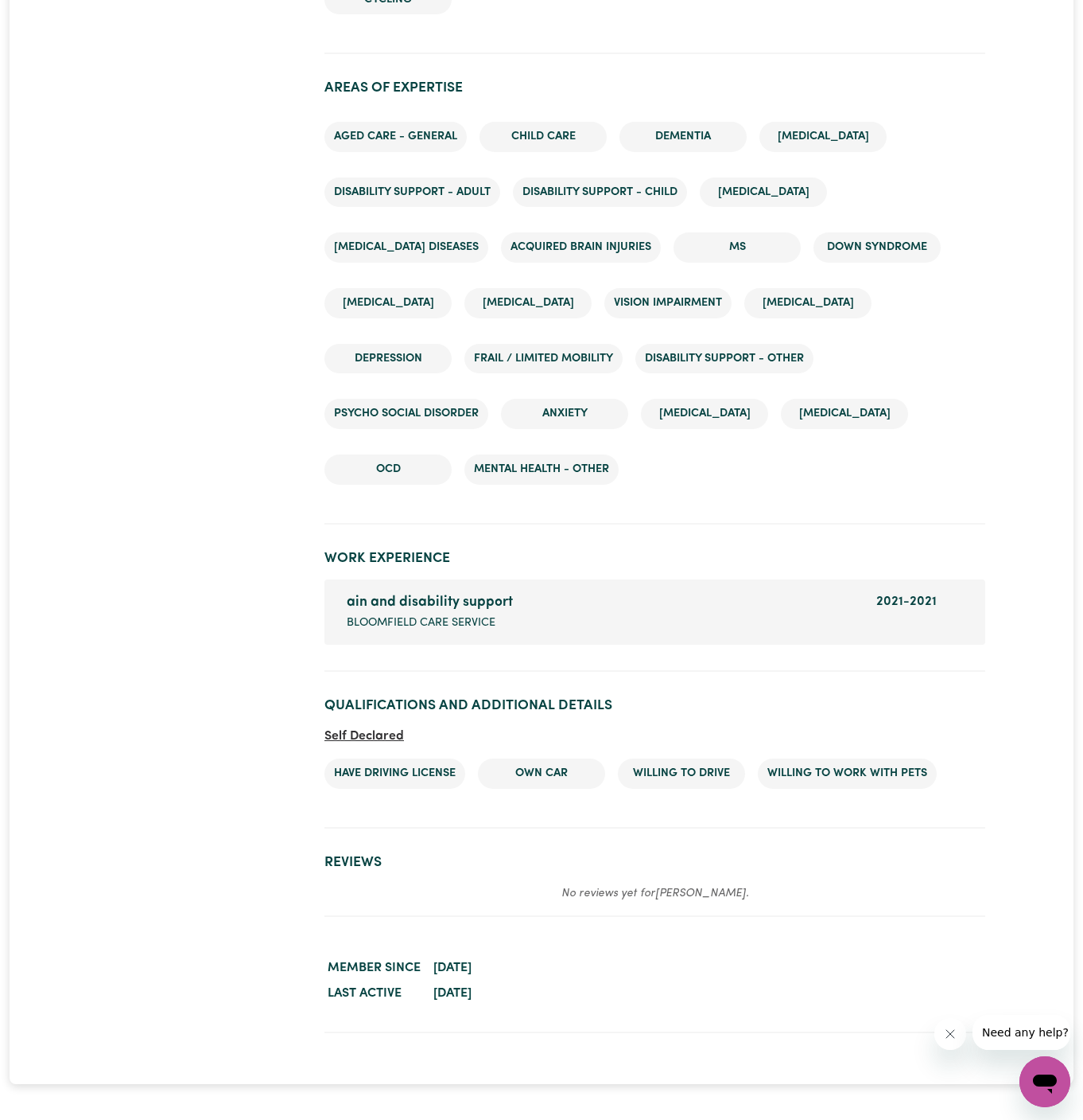
scroll to position [2448, 0]
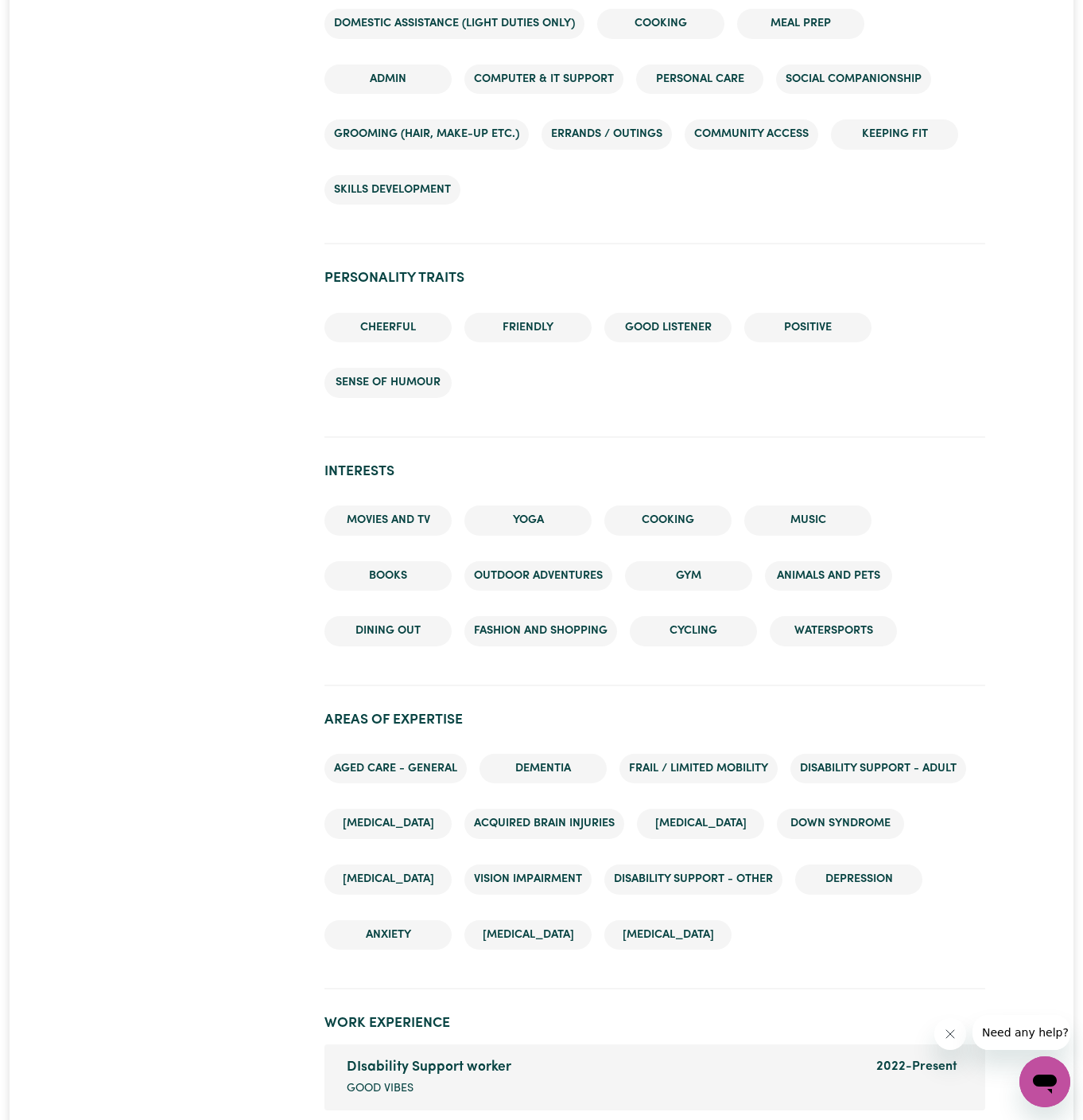
scroll to position [1556, 0]
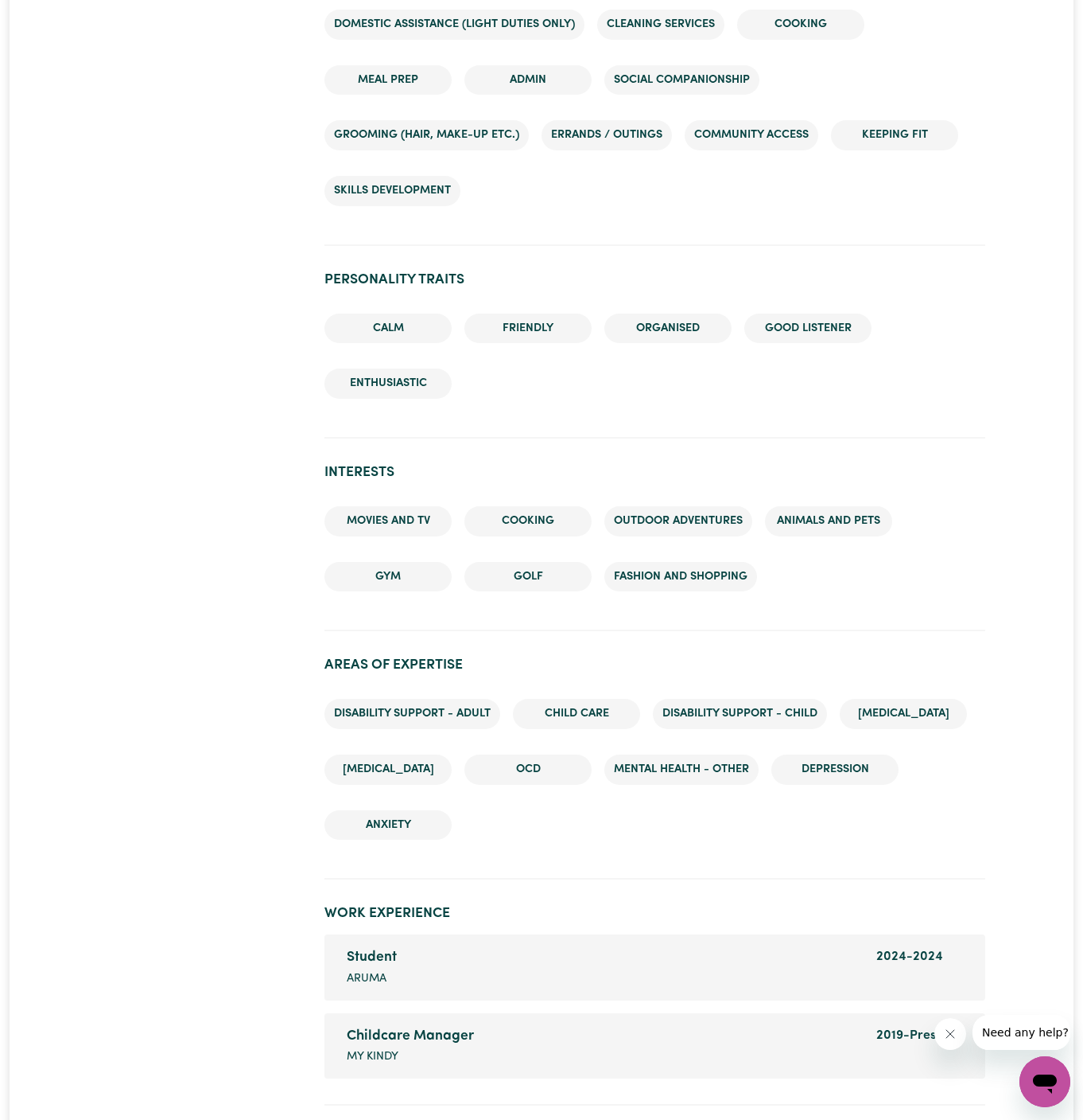
scroll to position [1676, 0]
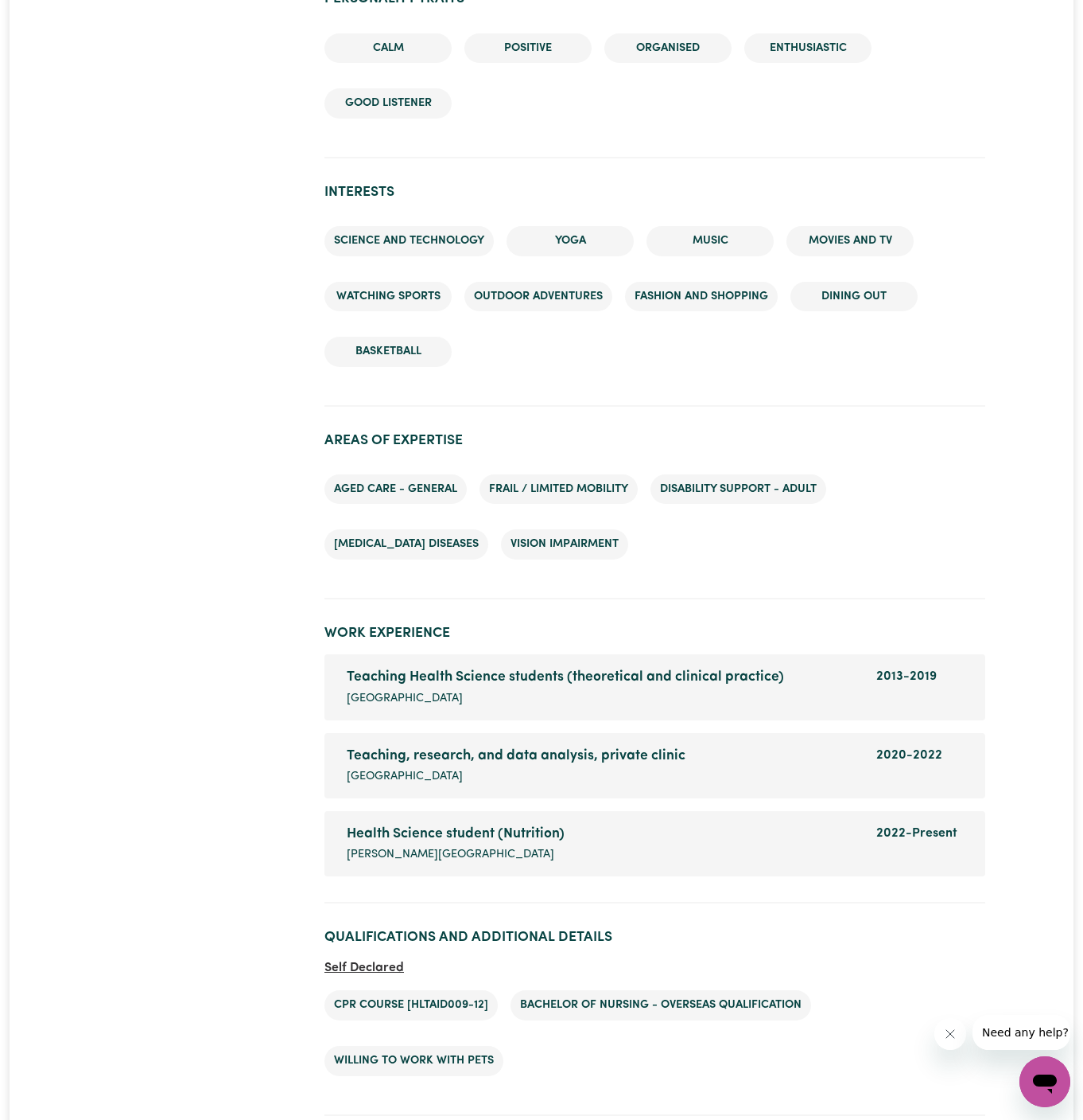
scroll to position [1903, 0]
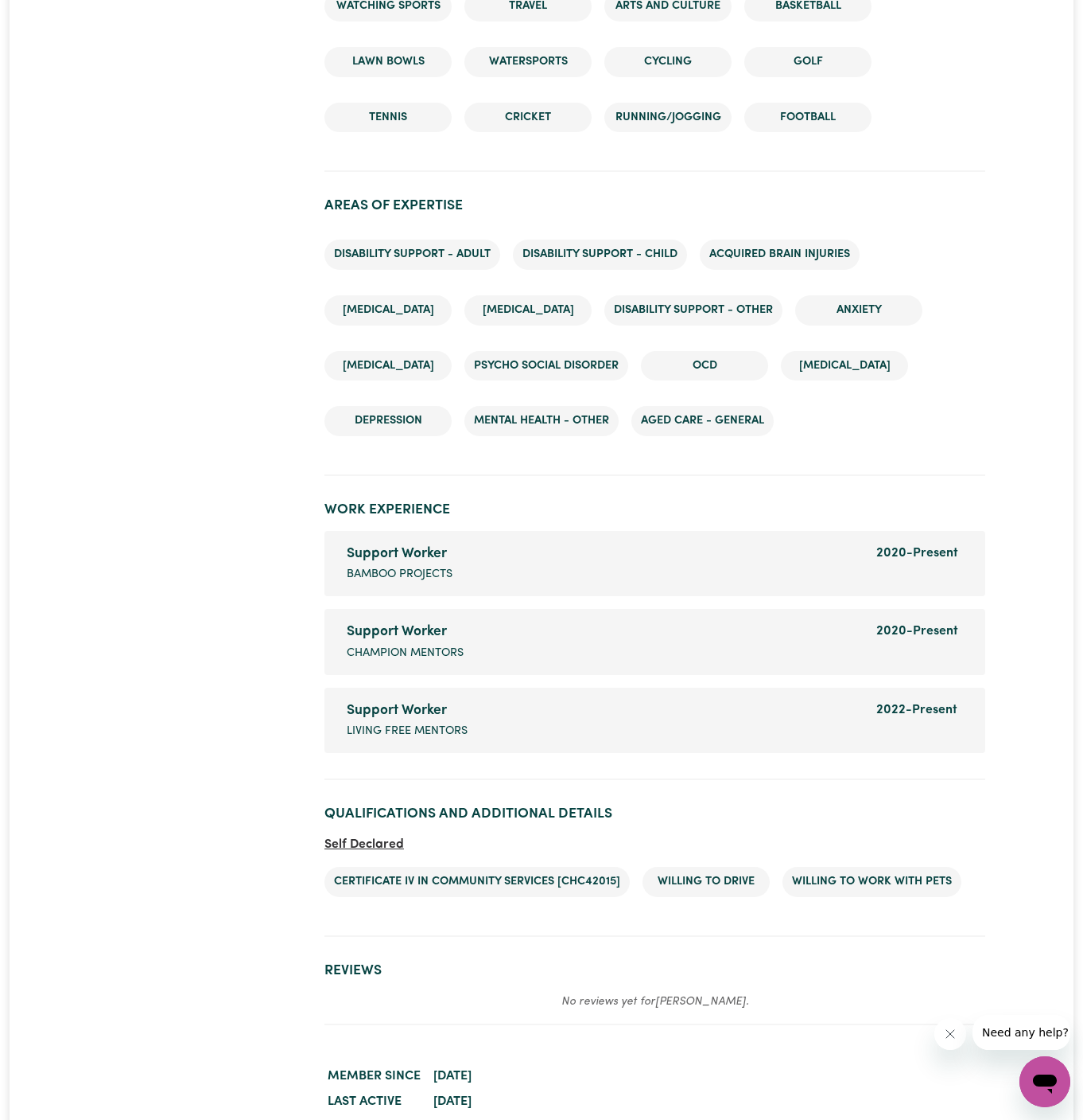
scroll to position [2302, 0]
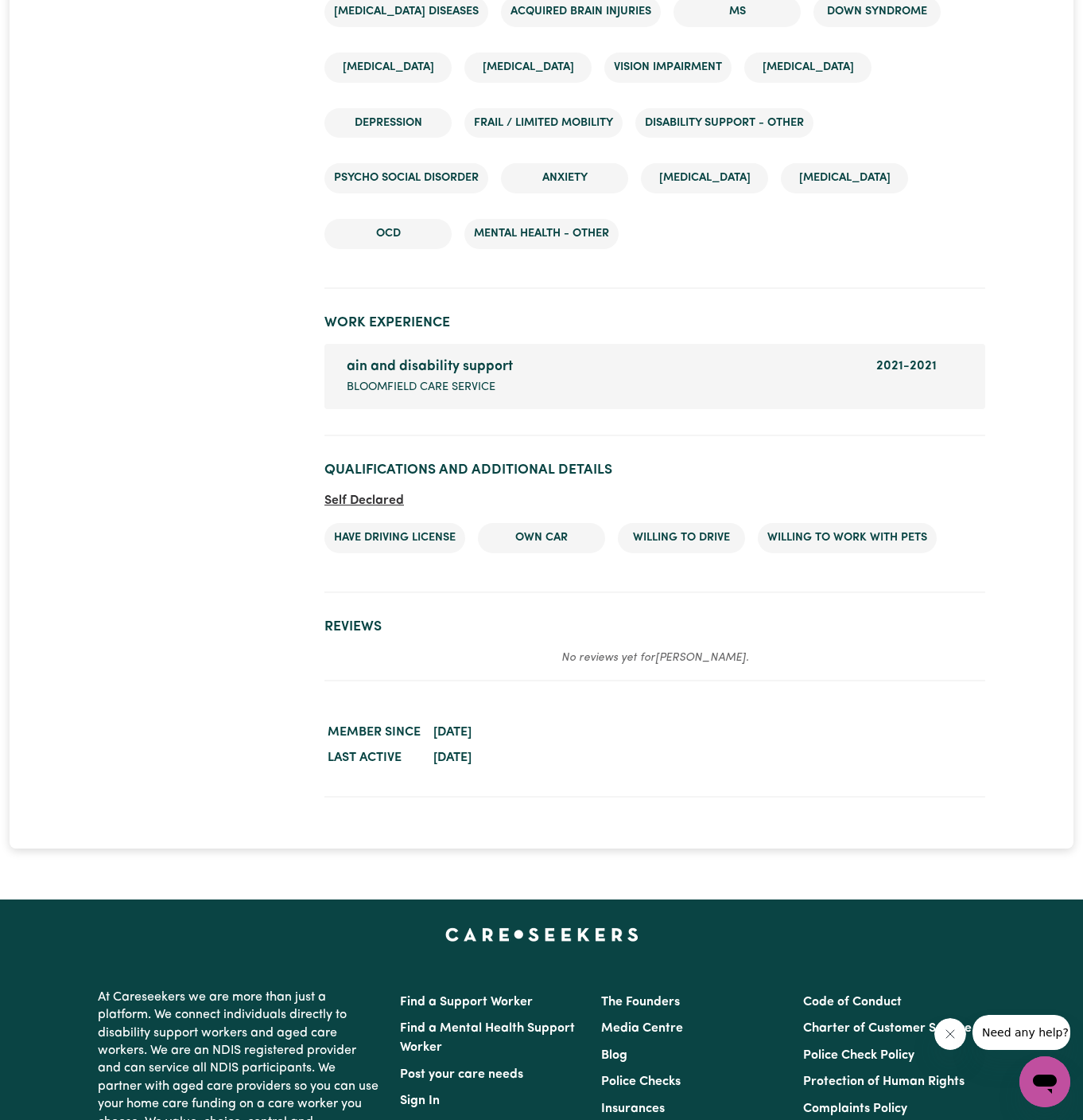
scroll to position [2178, 0]
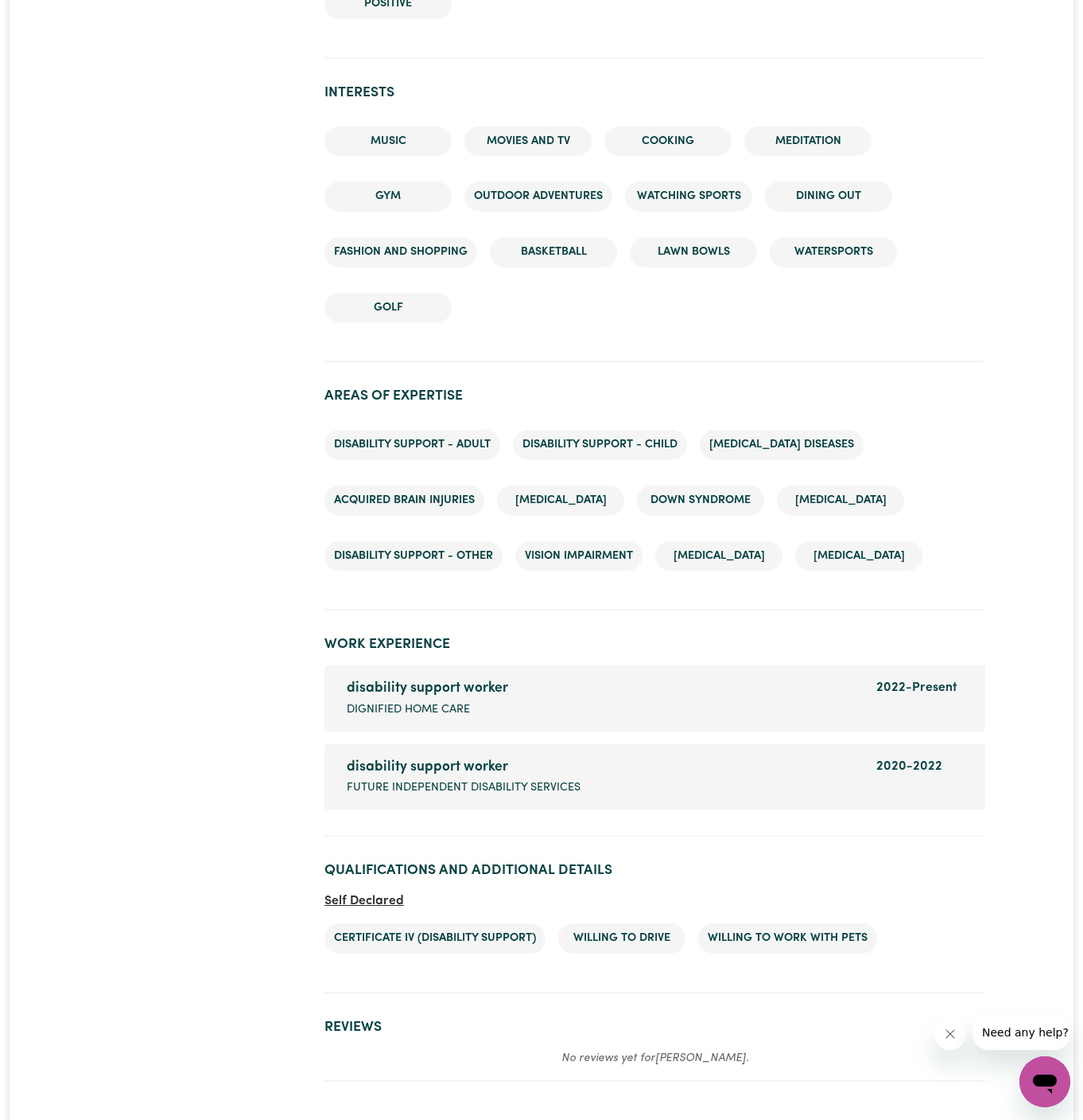
scroll to position [1882, 0]
click at [797, 519] on ul "Disability support - Adult Disability support - Child Motor Neuron Diseases Acq…" at bounding box center [655, 499] width 661 height 166
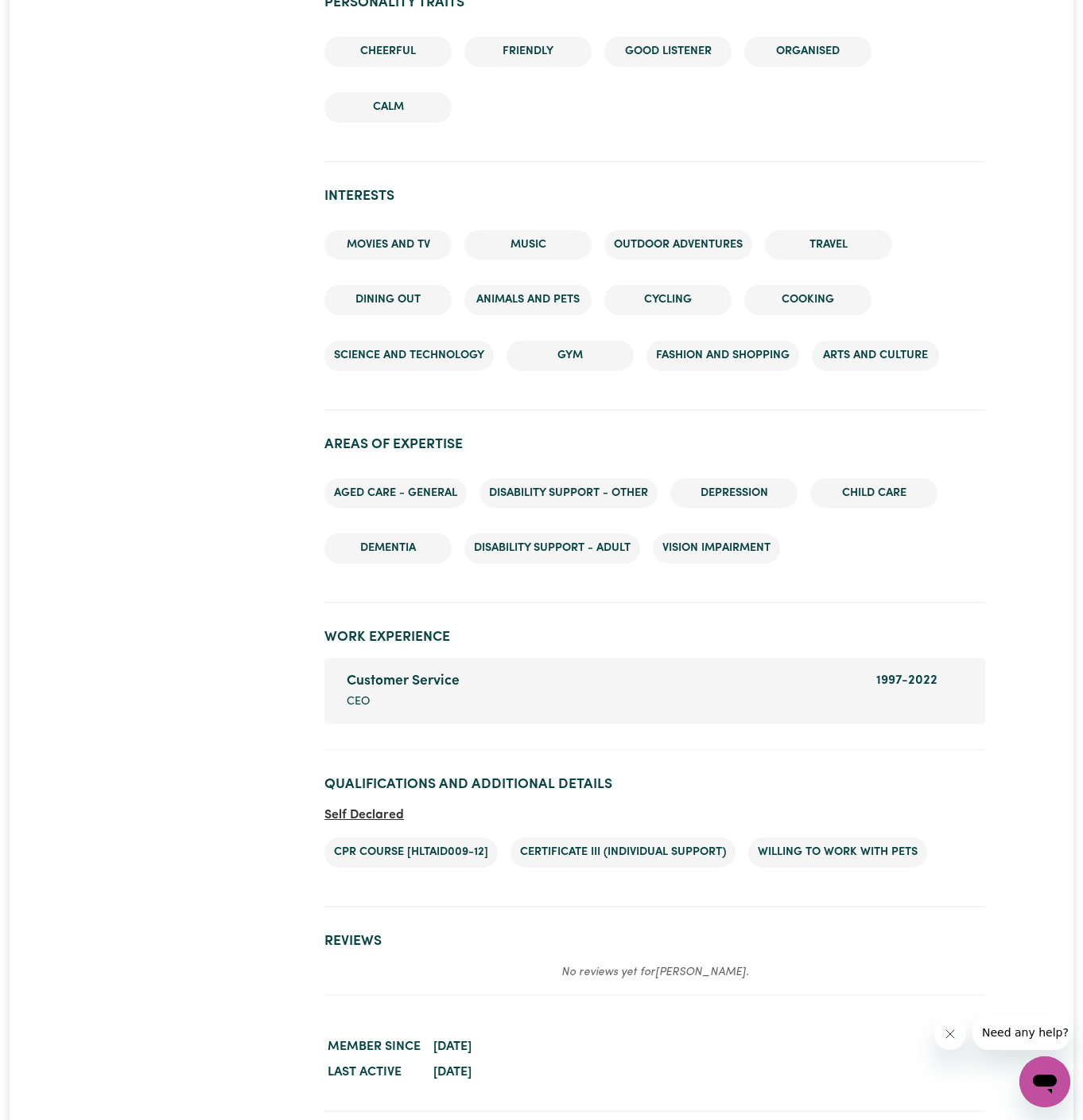
scroll to position [1852, 0]
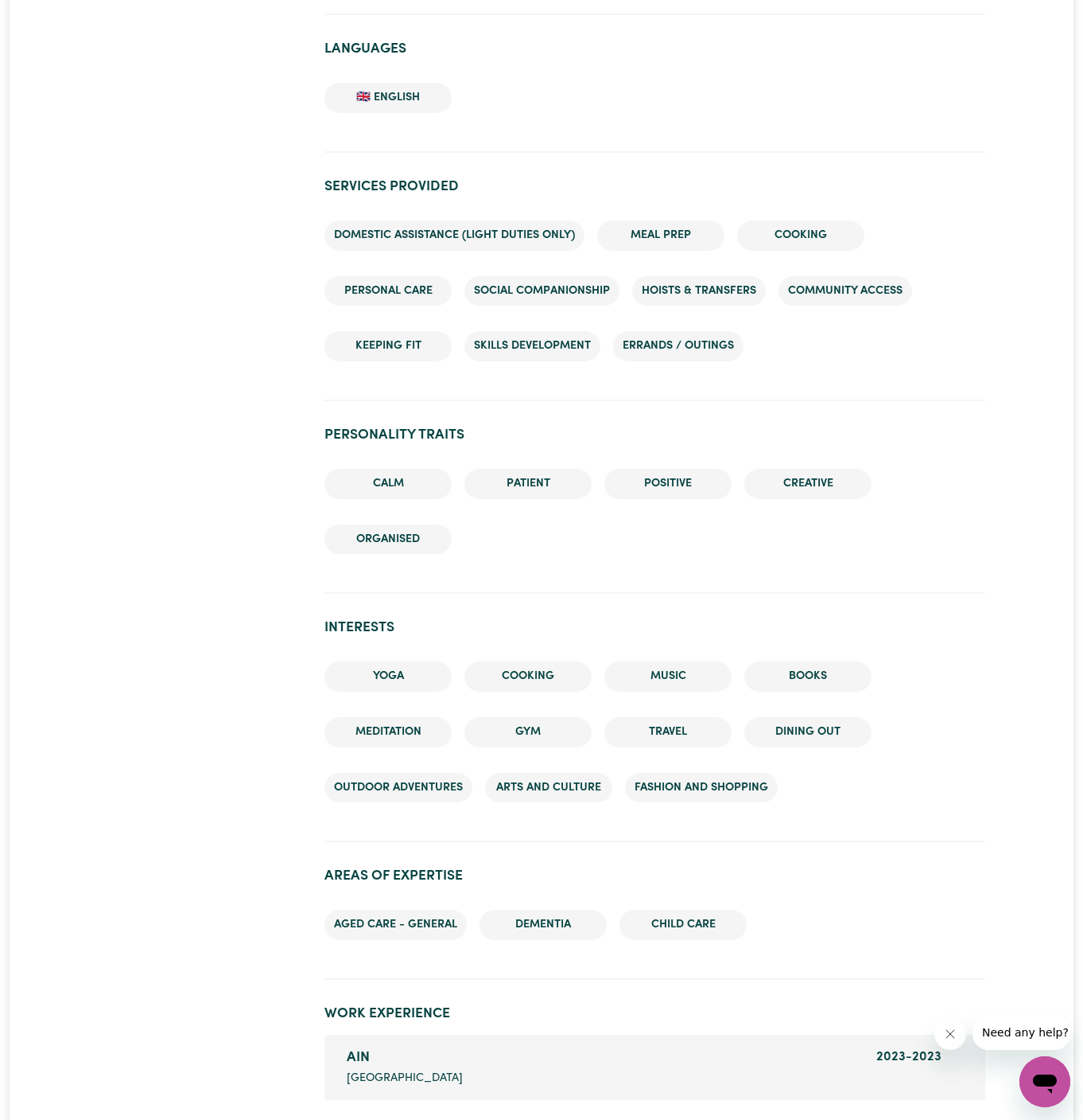
scroll to position [1907, 0]
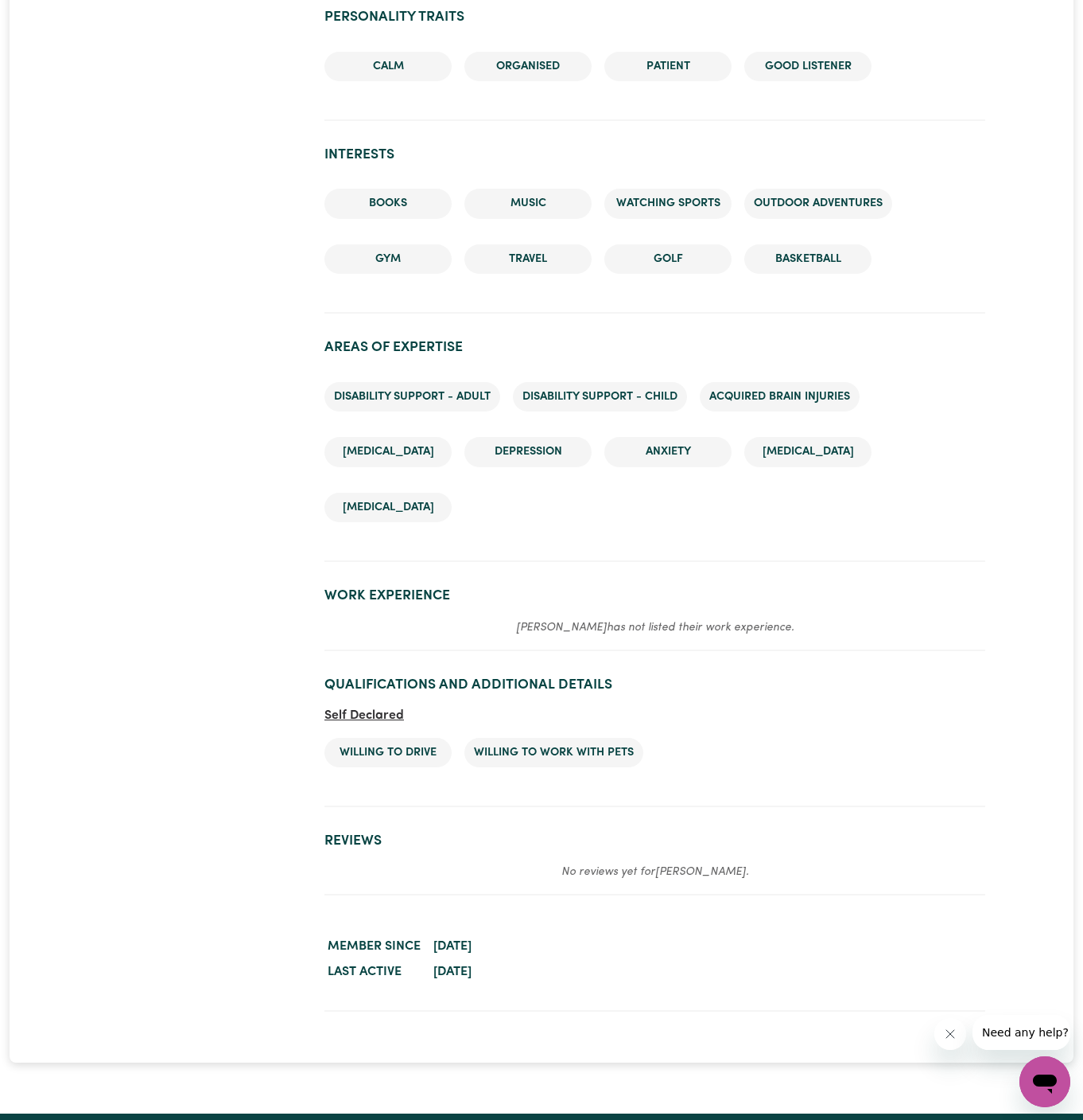
scroll to position [1533, 0]
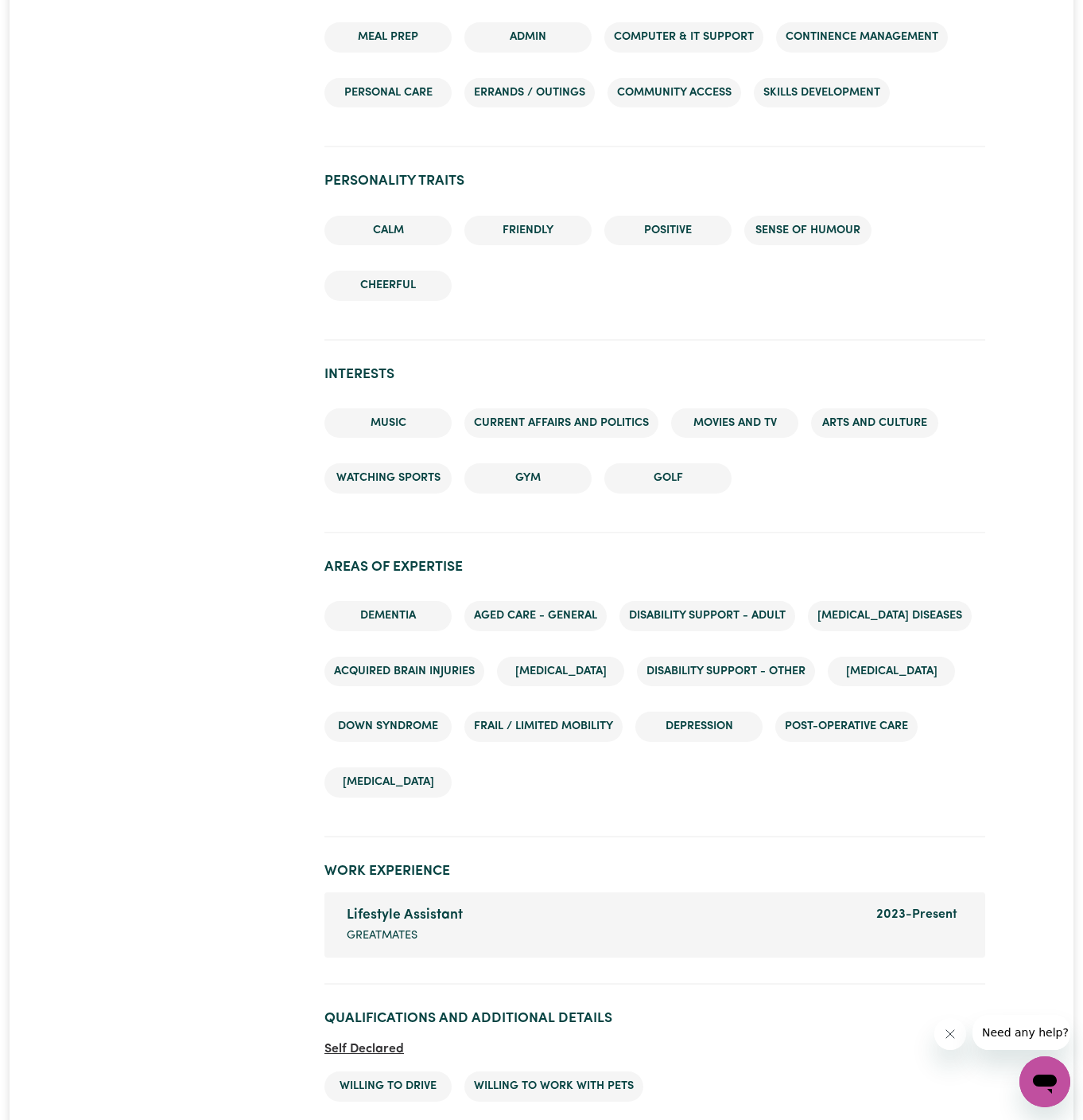
scroll to position [1791, 0]
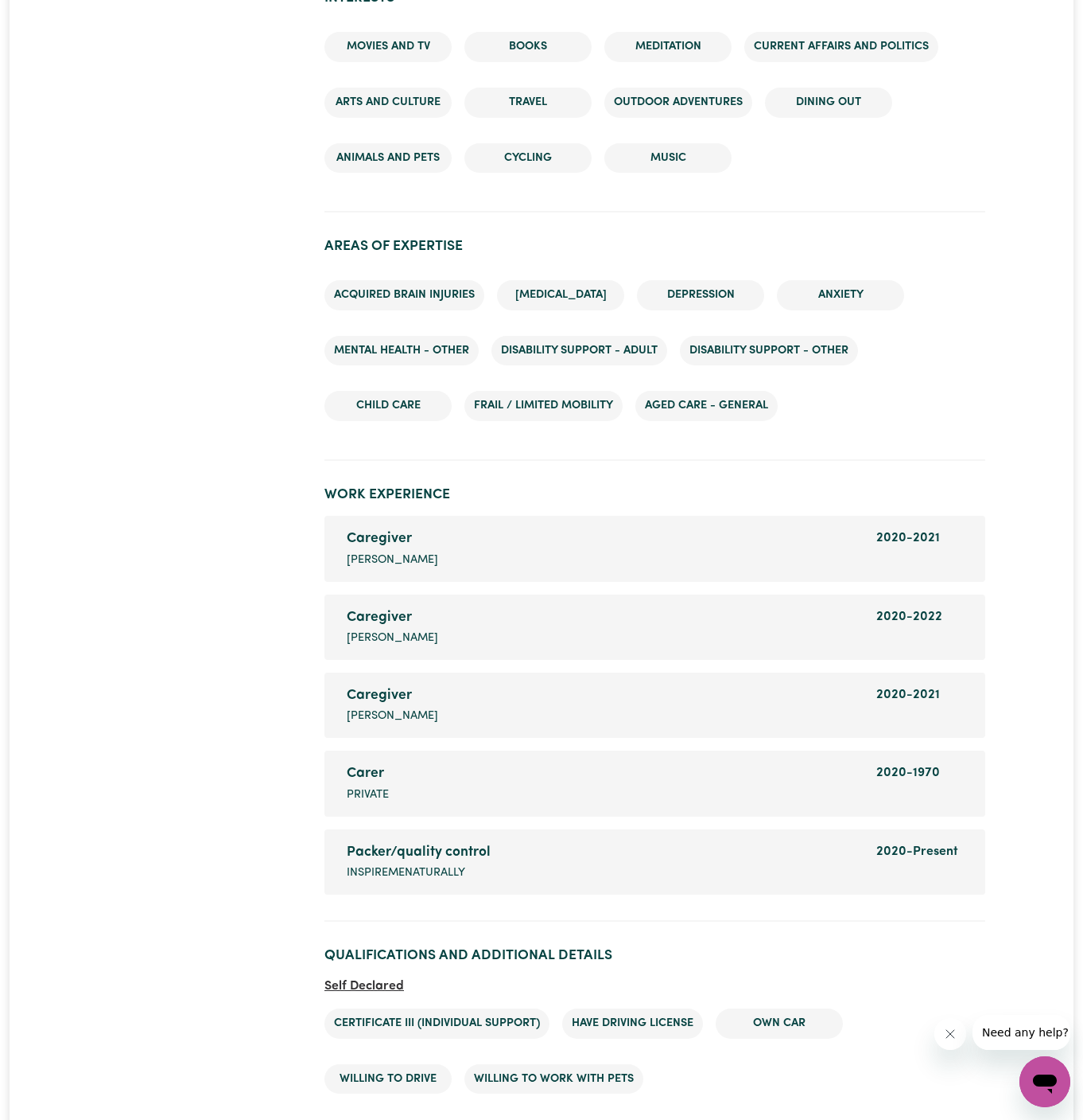
scroll to position [2035, 0]
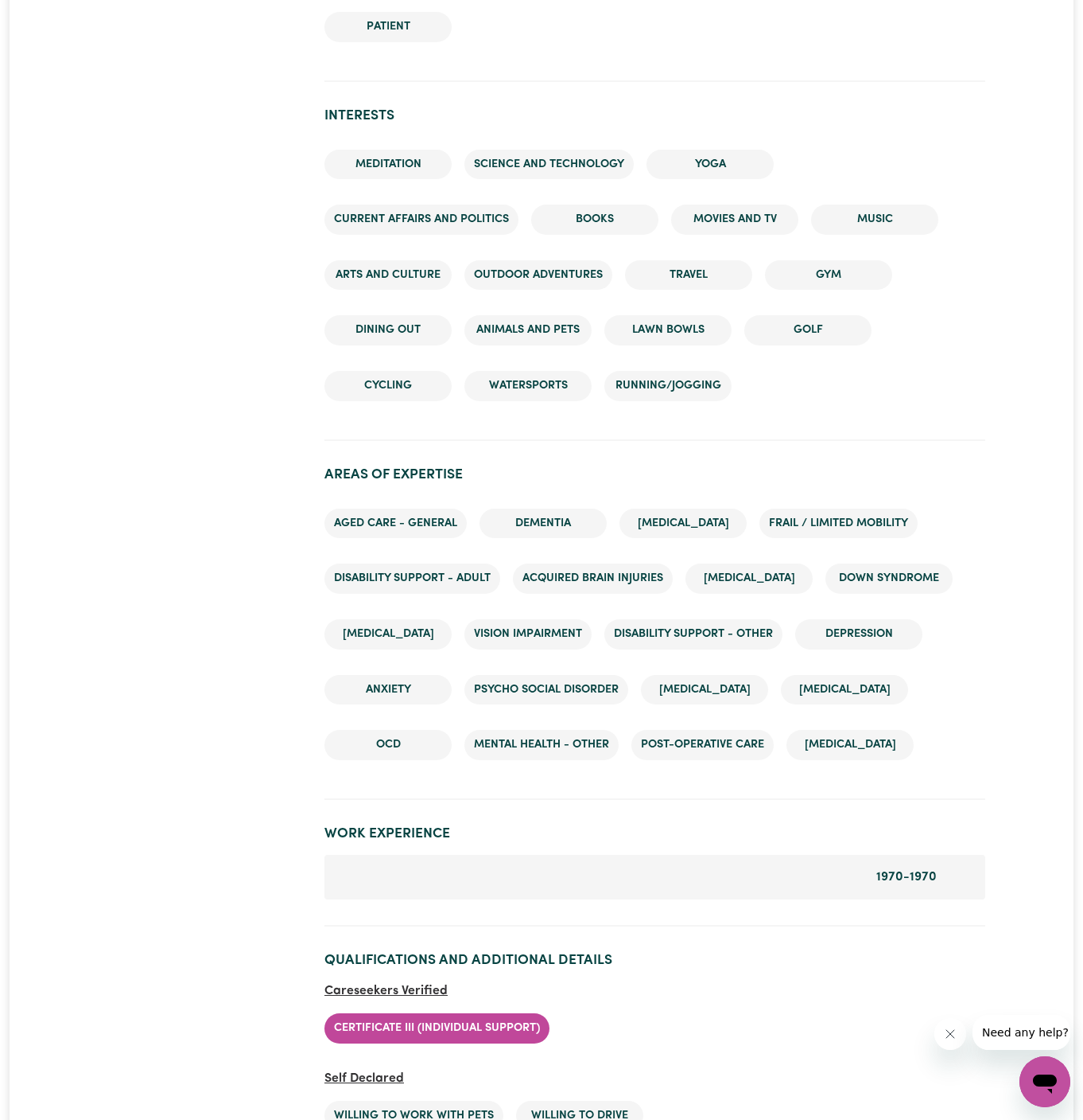
scroll to position [2015, 0]
